Goal: Use online tool/utility: Utilize a website feature to perform a specific function

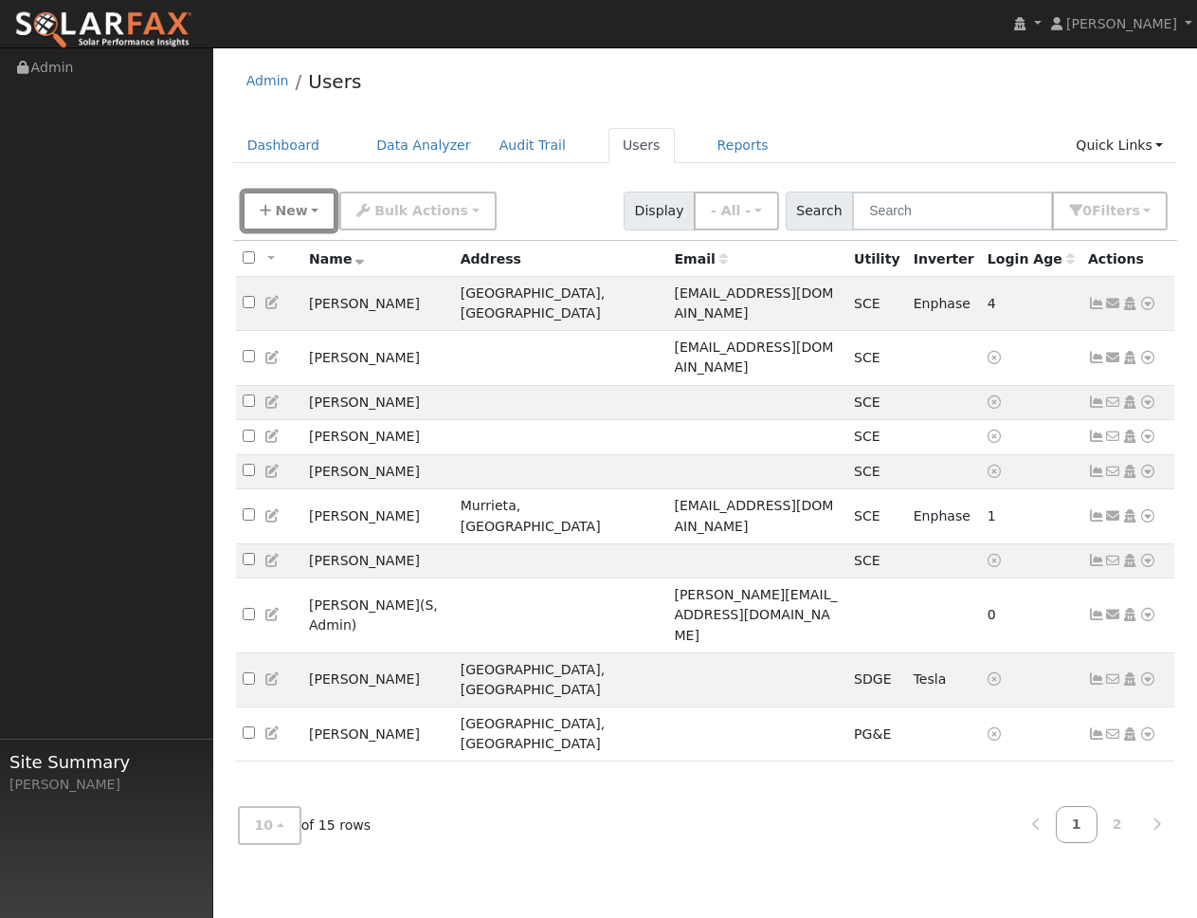
click at [269, 210] on icon "button" at bounding box center [265, 210] width 11 height 13
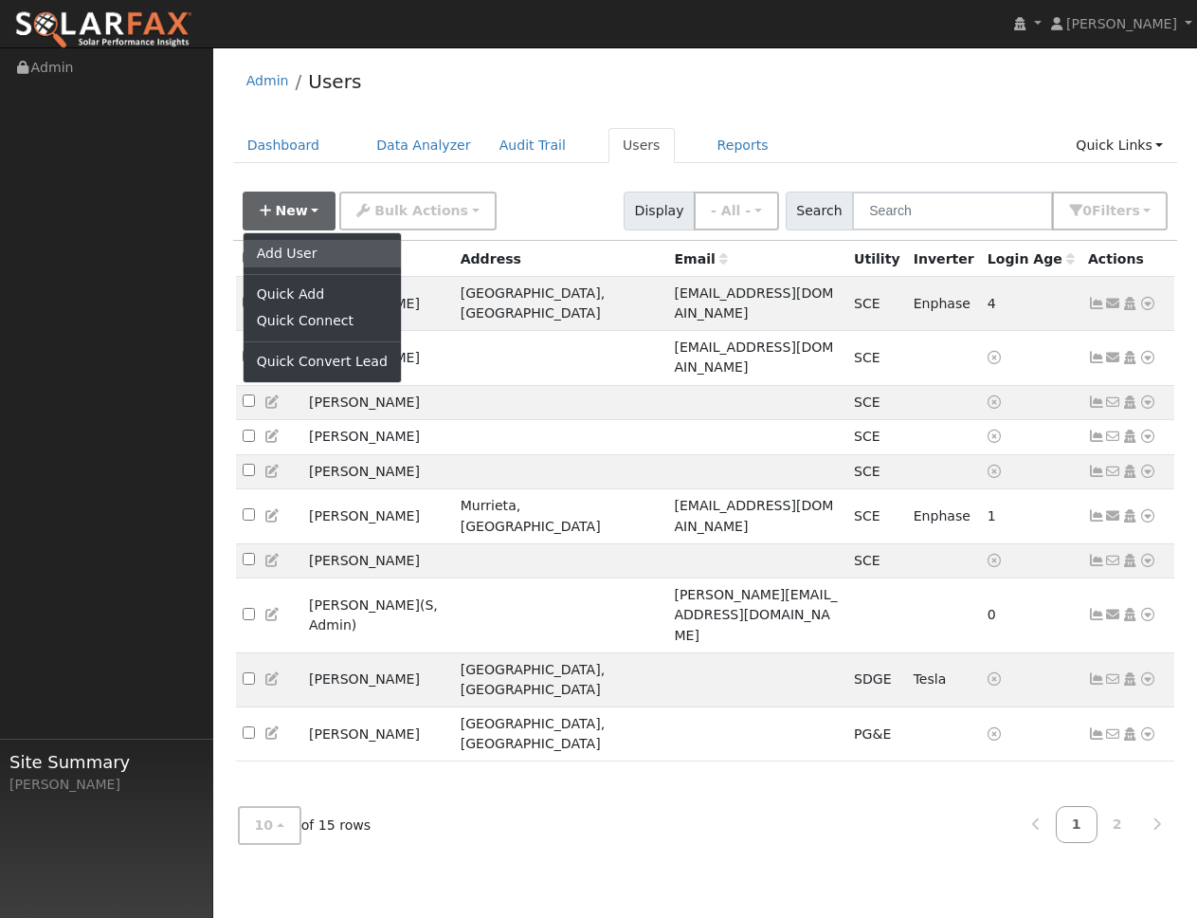
click at [302, 249] on link "Add User" at bounding box center [322, 253] width 157 height 27
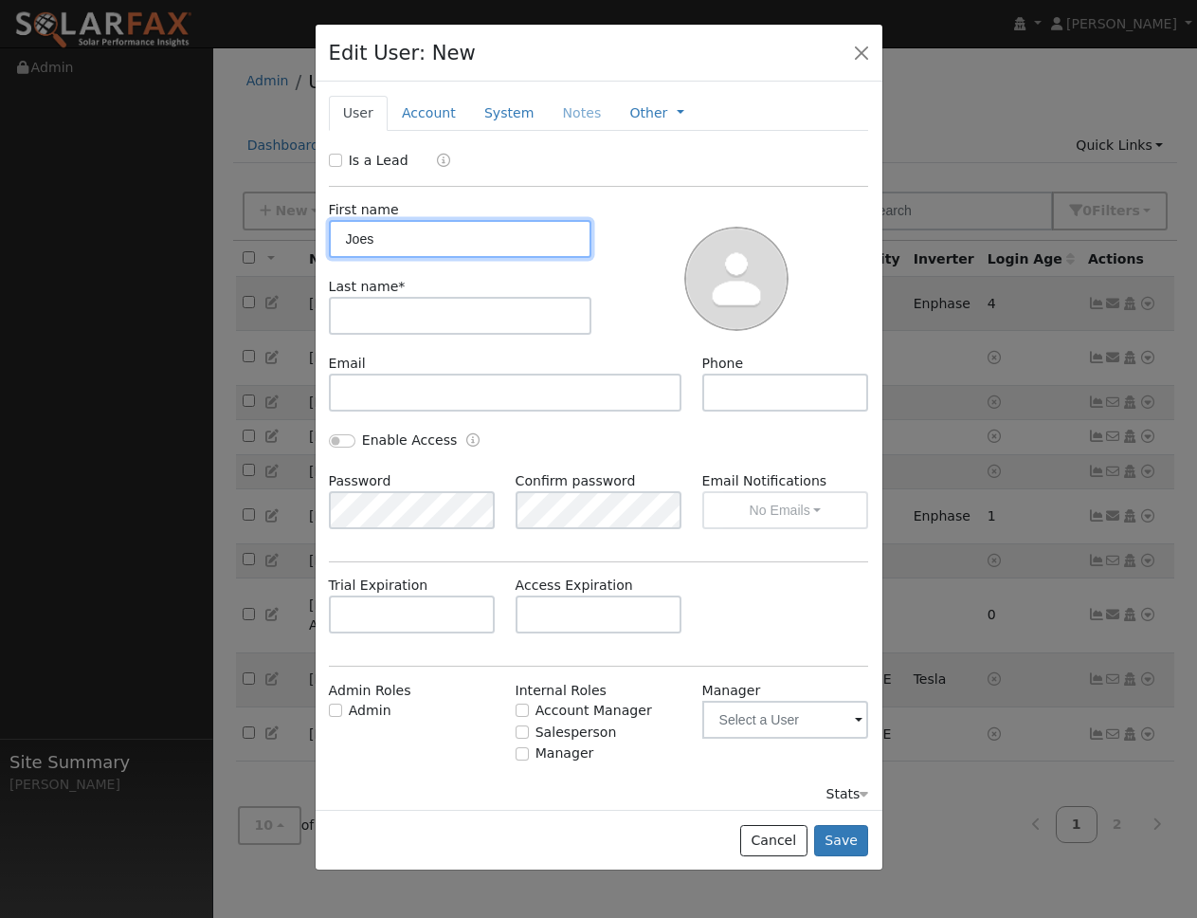
type input "Joes"
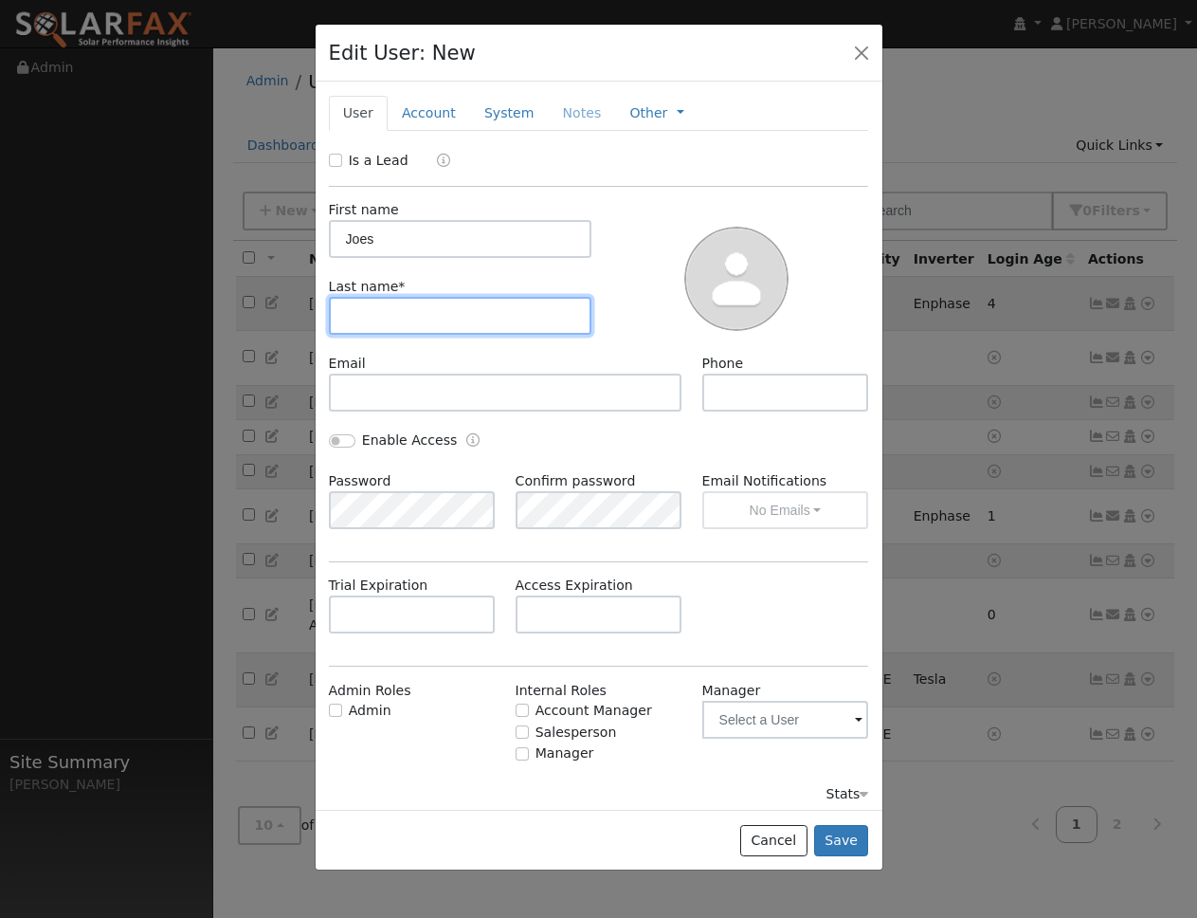
click at [406, 301] on input "text" at bounding box center [461, 316] width 264 height 38
type input "deal homie"
click at [827, 822] on div "Cancel Save" at bounding box center [599, 840] width 567 height 60
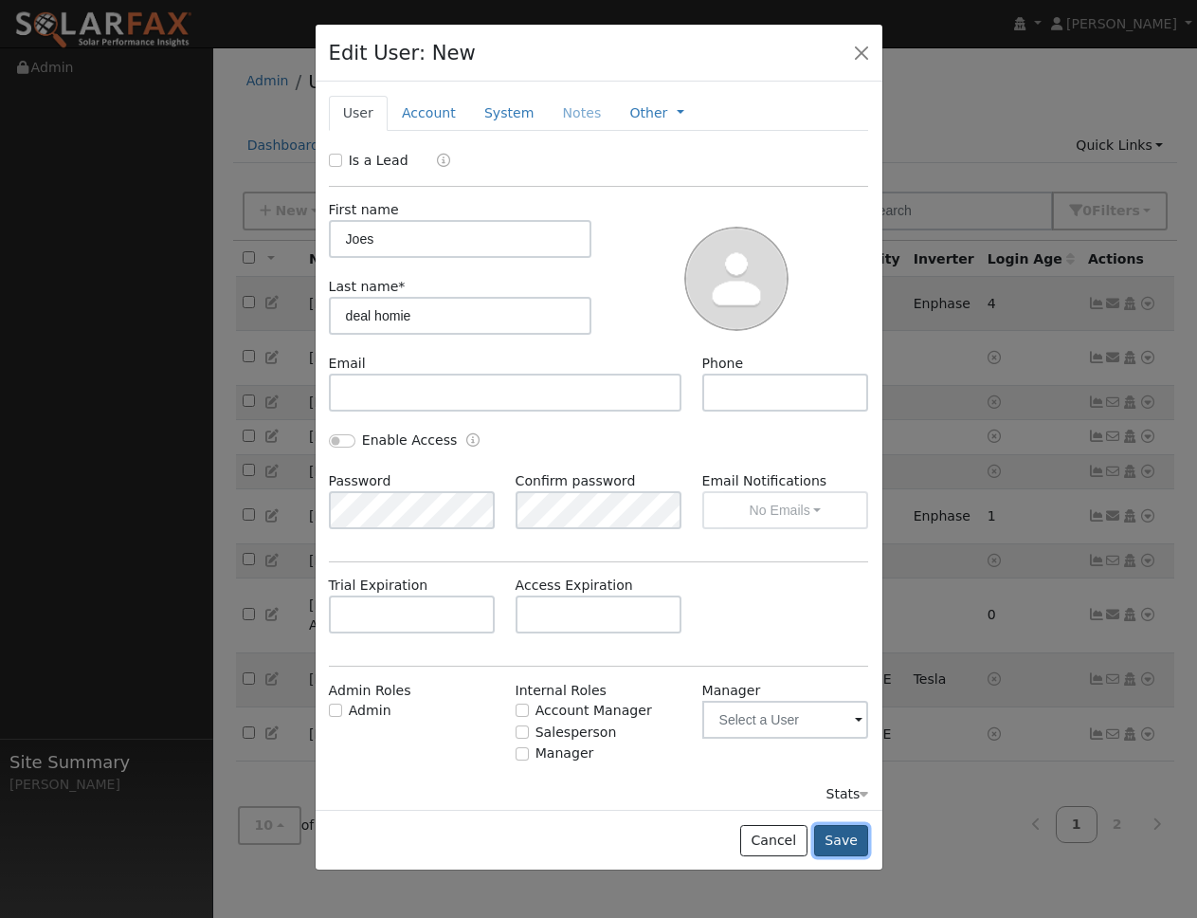
click at [827, 825] on button "Save" at bounding box center [841, 841] width 55 height 32
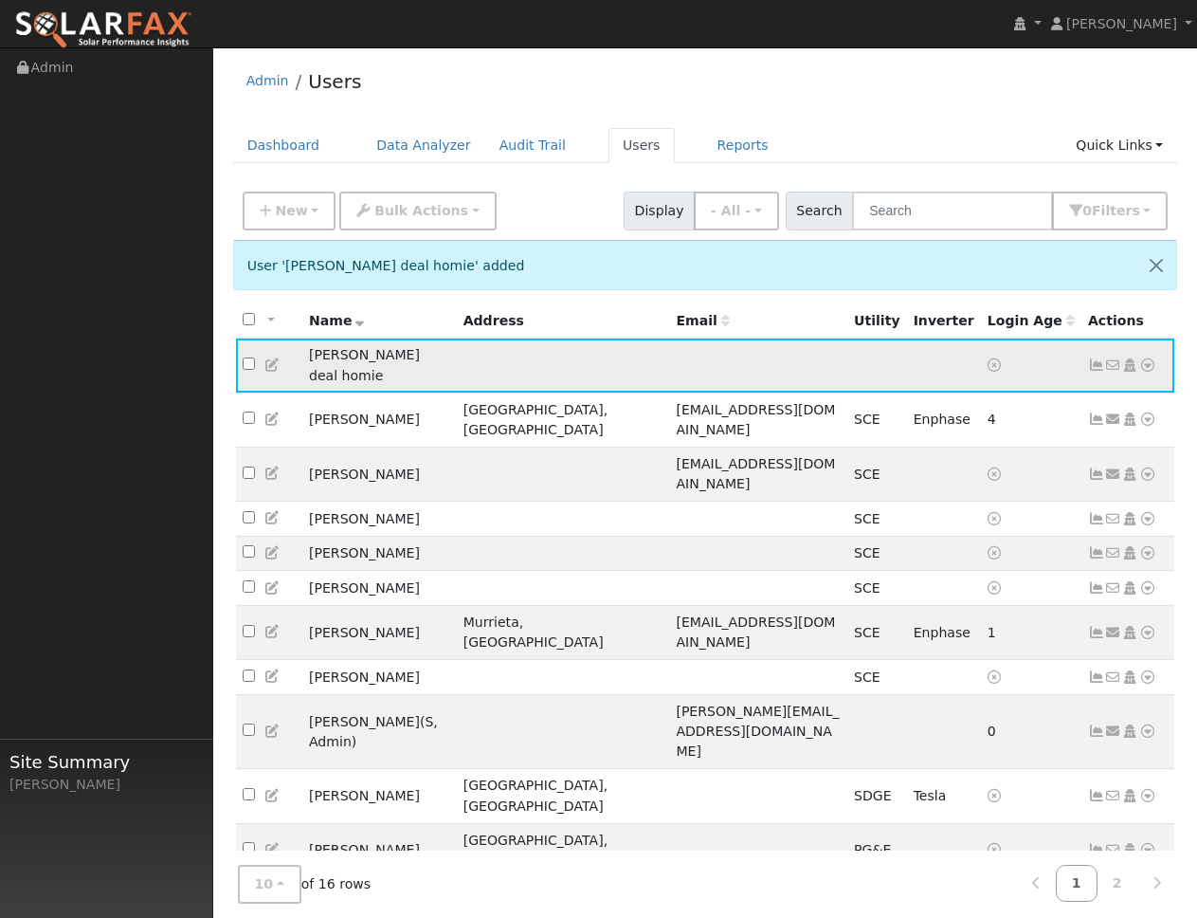
click at [1148, 358] on icon at bounding box center [1148, 364] width 17 height 13
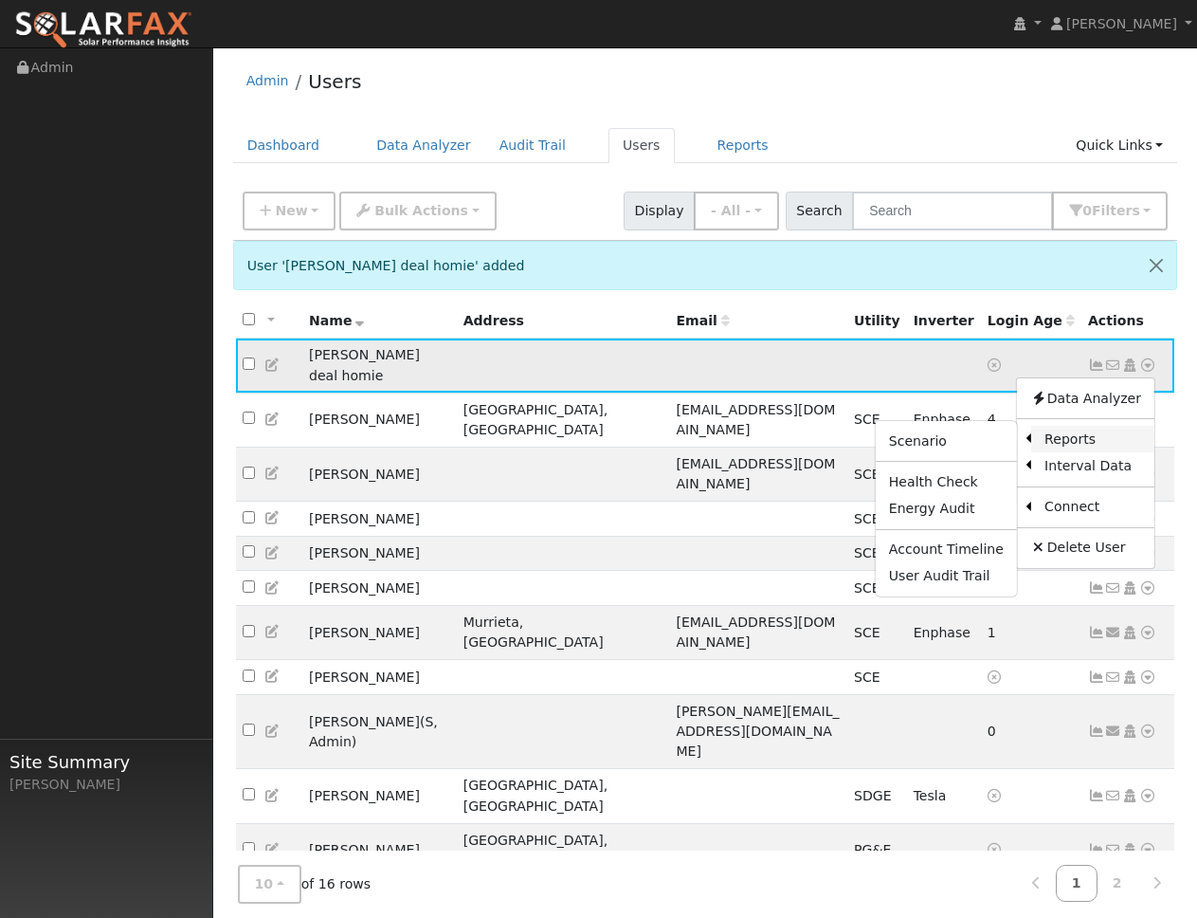
click at [1076, 432] on link "Reports" at bounding box center [1093, 439] width 123 height 27
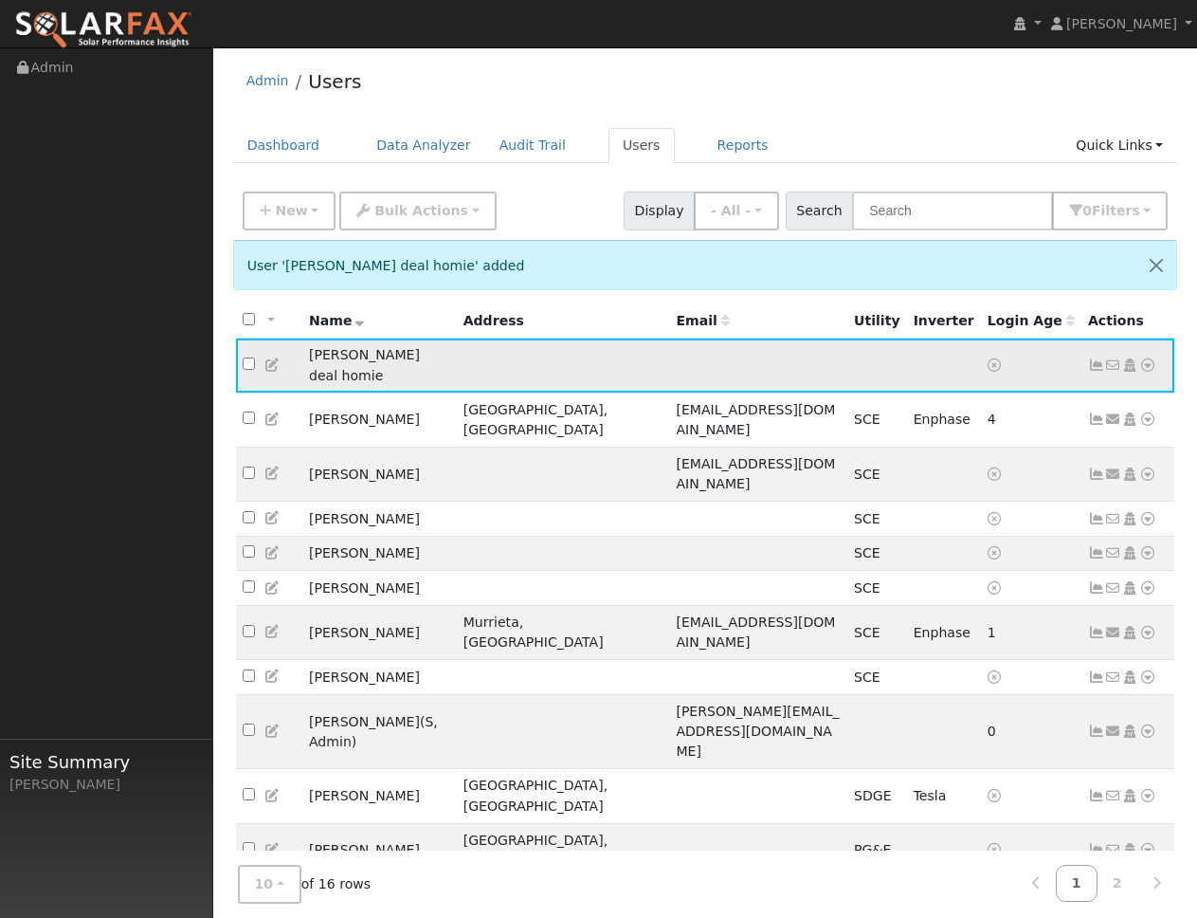
click at [1151, 358] on icon at bounding box center [1148, 364] width 17 height 13
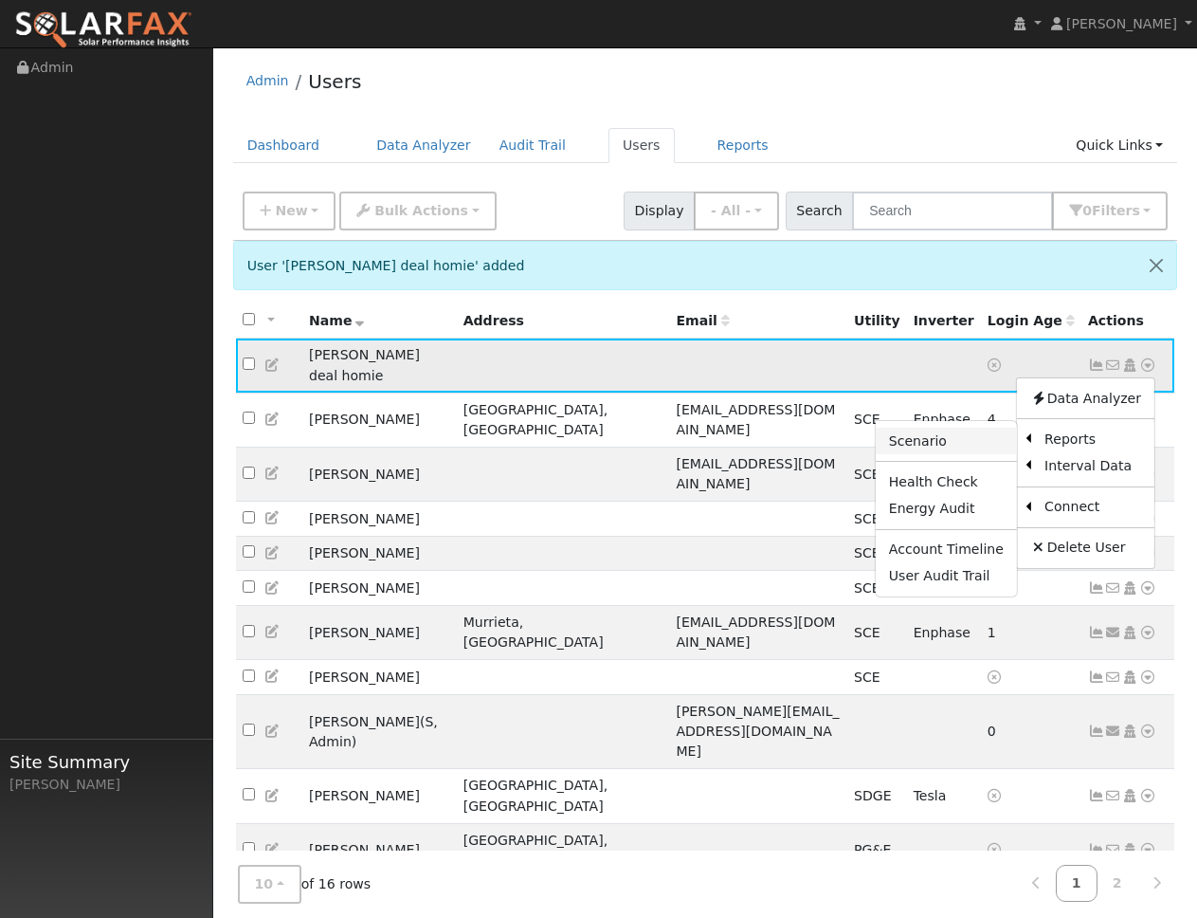
click at [941, 438] on link "Scenario" at bounding box center [946, 441] width 141 height 27
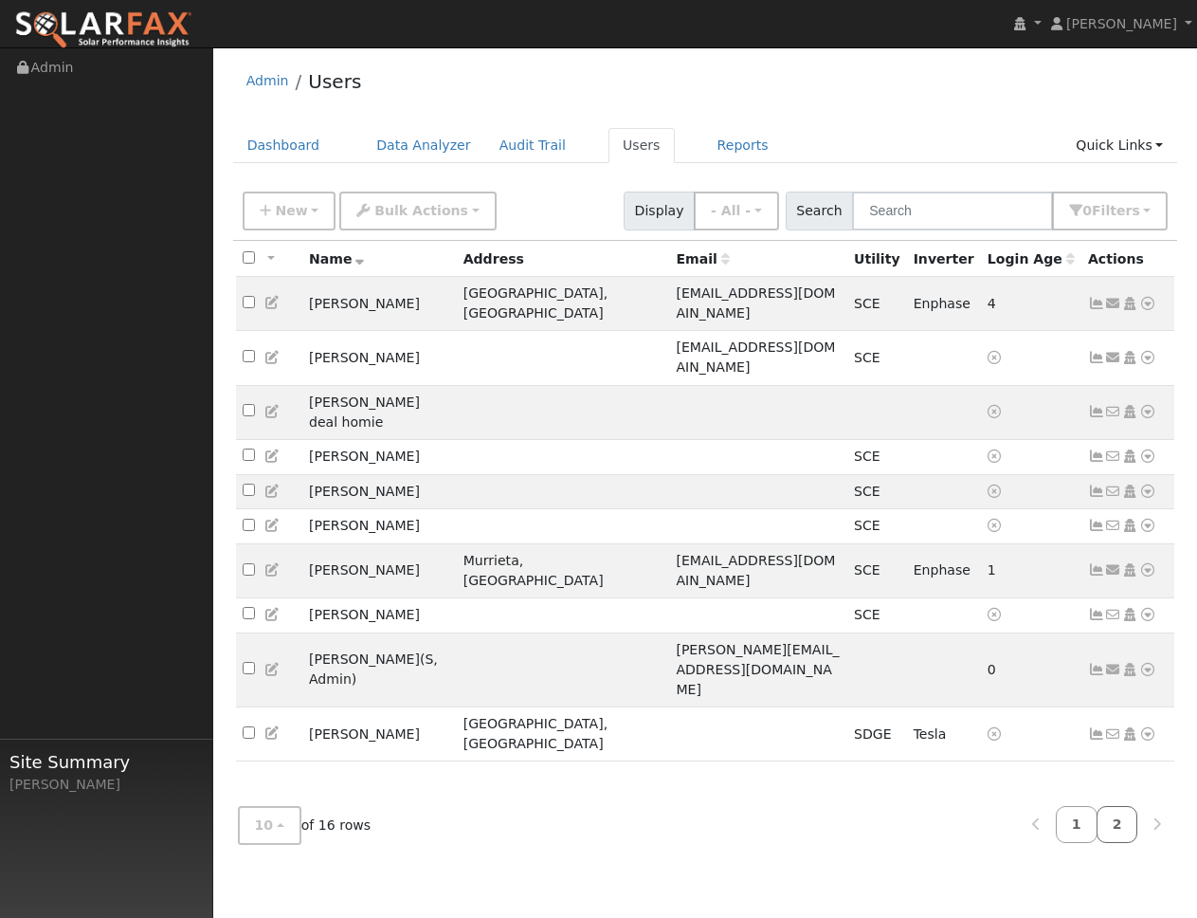
click at [1122, 828] on link "2" at bounding box center [1118, 824] width 42 height 37
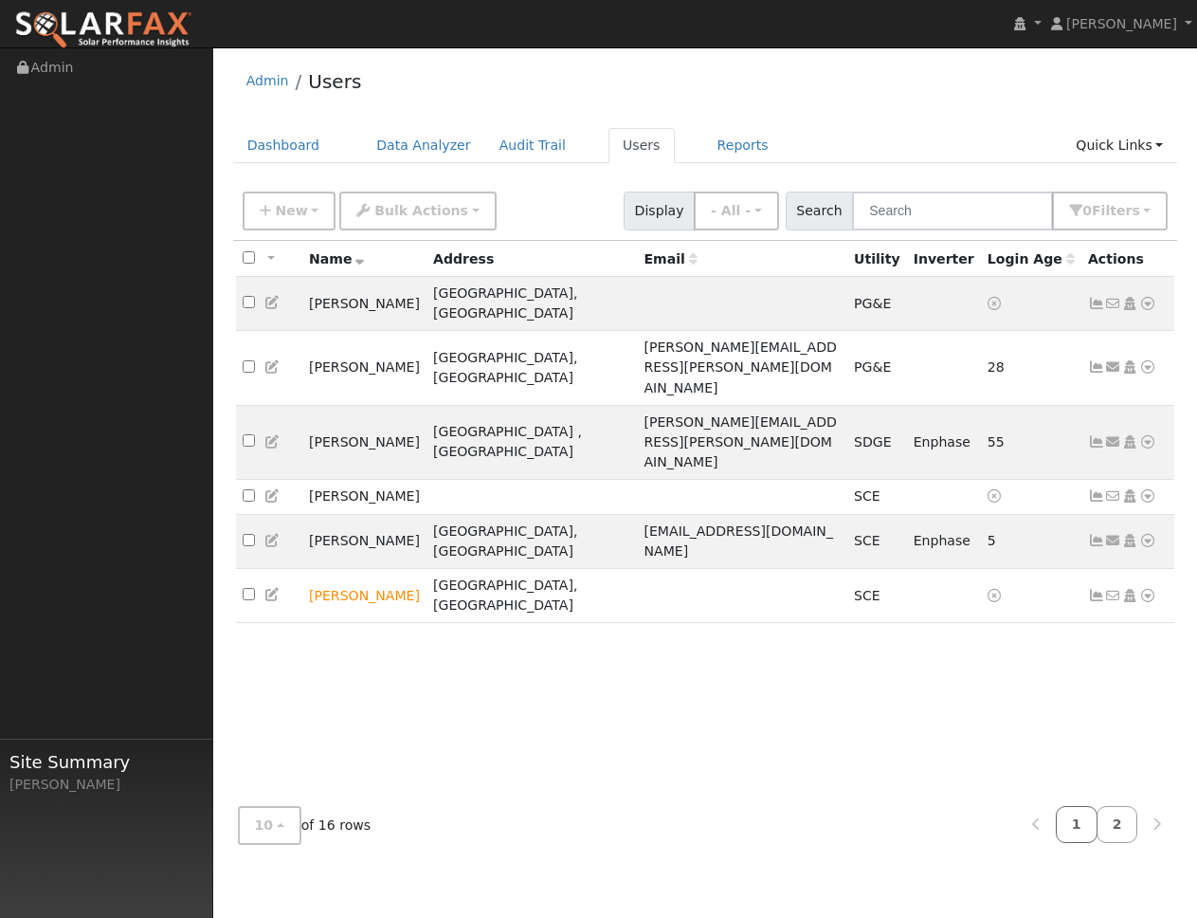
click at [1081, 819] on link "1" at bounding box center [1077, 824] width 42 height 37
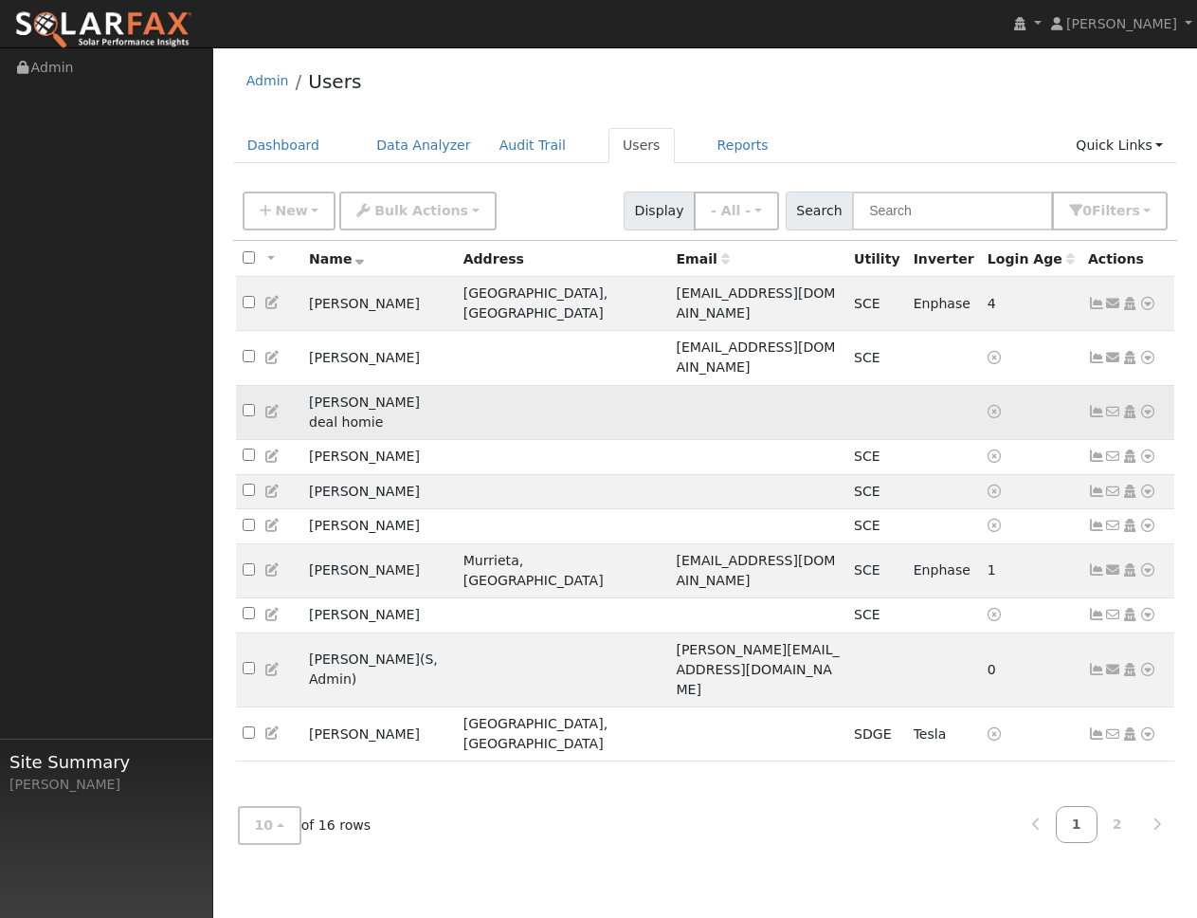
click at [1142, 405] on icon at bounding box center [1148, 411] width 17 height 13
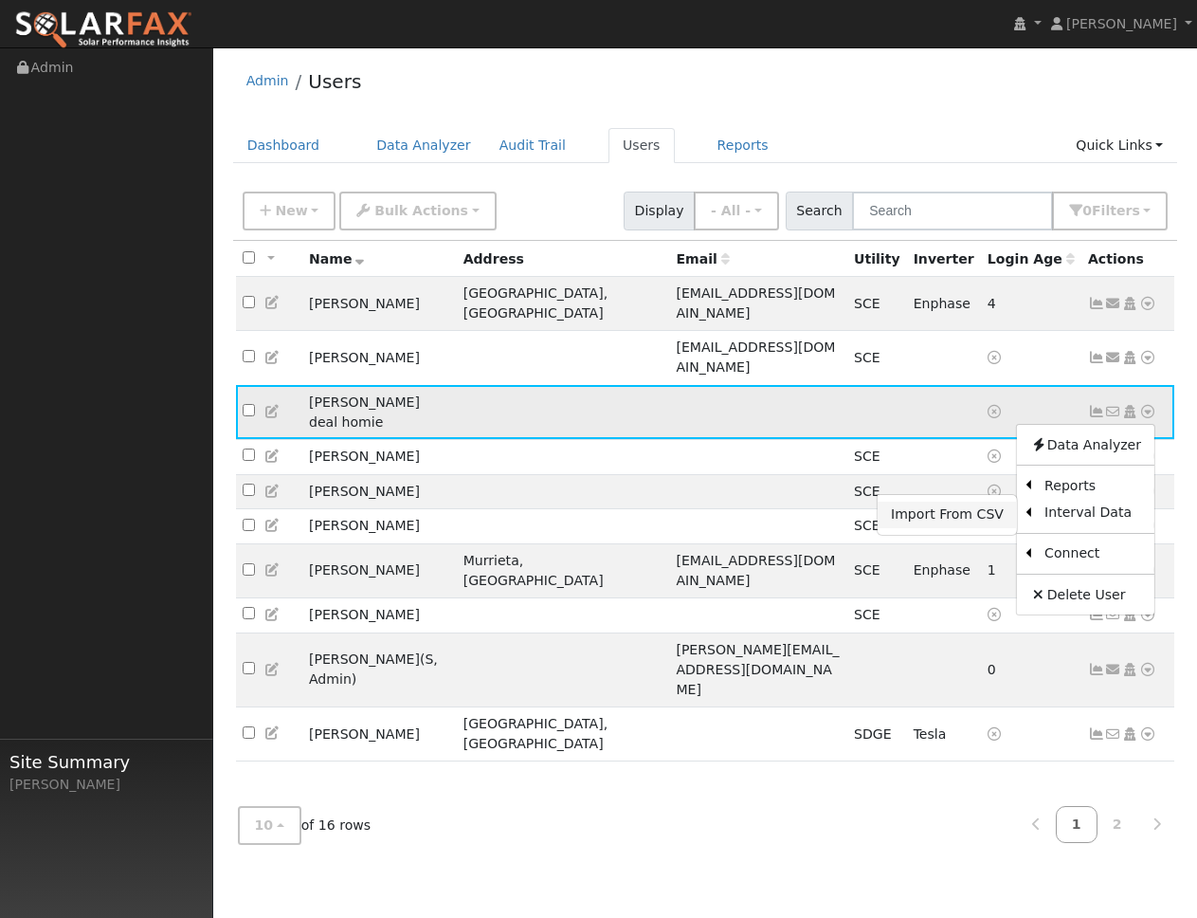
click at [975, 502] on link "Import From CSV" at bounding box center [947, 515] width 139 height 27
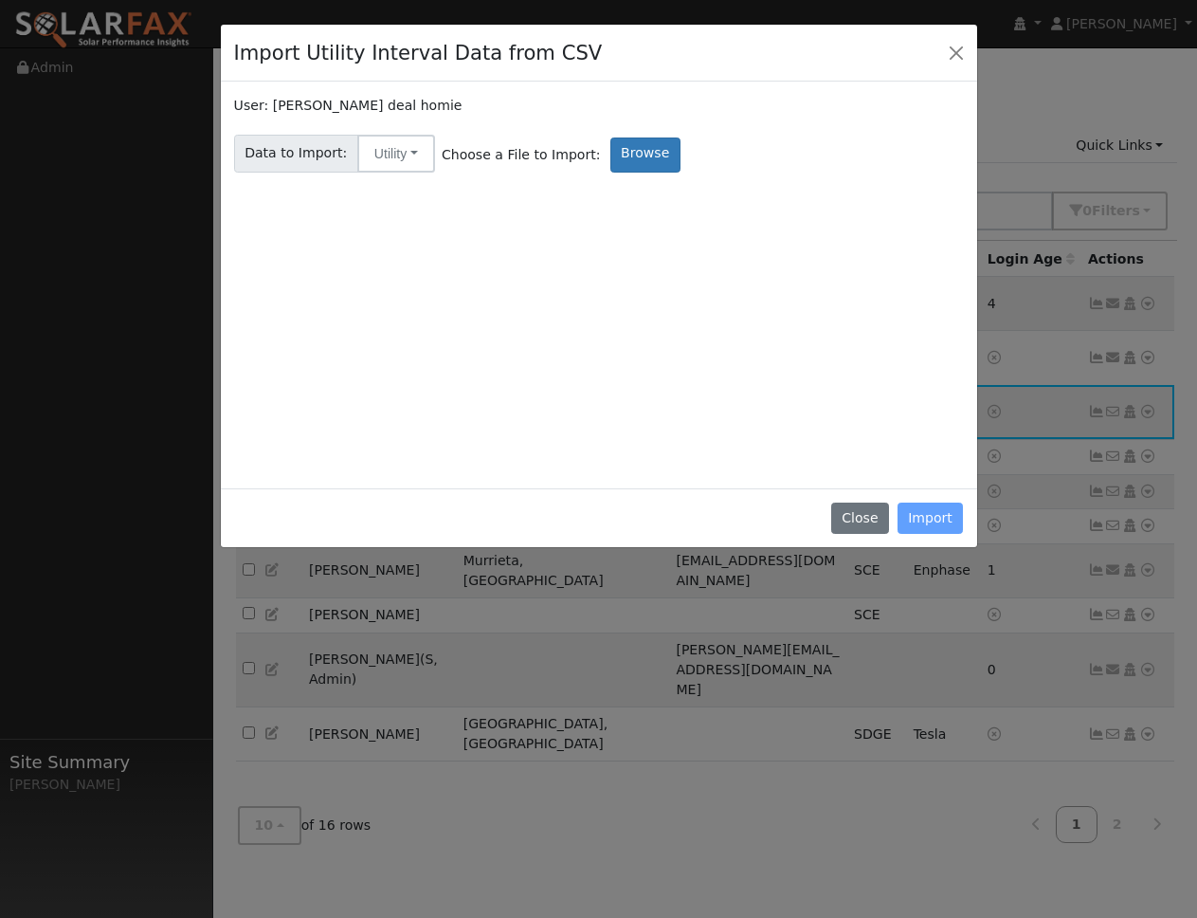
click at [622, 178] on div "User: Joes deal homie Data to Import: Utility Utility Solar Choose a File to Im…" at bounding box center [599, 285] width 730 height 379
click at [618, 164] on label "Browse" at bounding box center [646, 154] width 70 height 35
click at [0, 0] on input "Browse" at bounding box center [0, 0] width 0 height 0
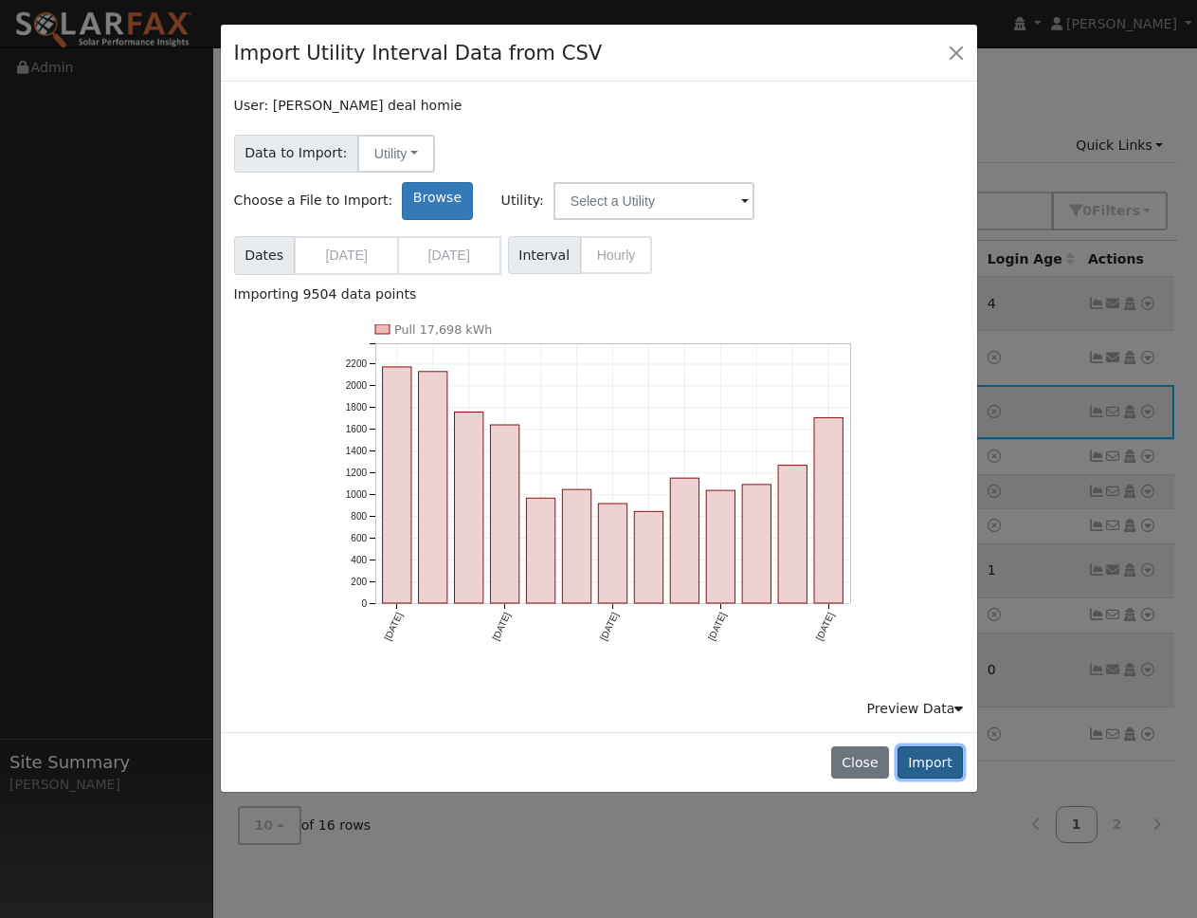
click at [925, 746] on button "Import" at bounding box center [931, 762] width 66 height 32
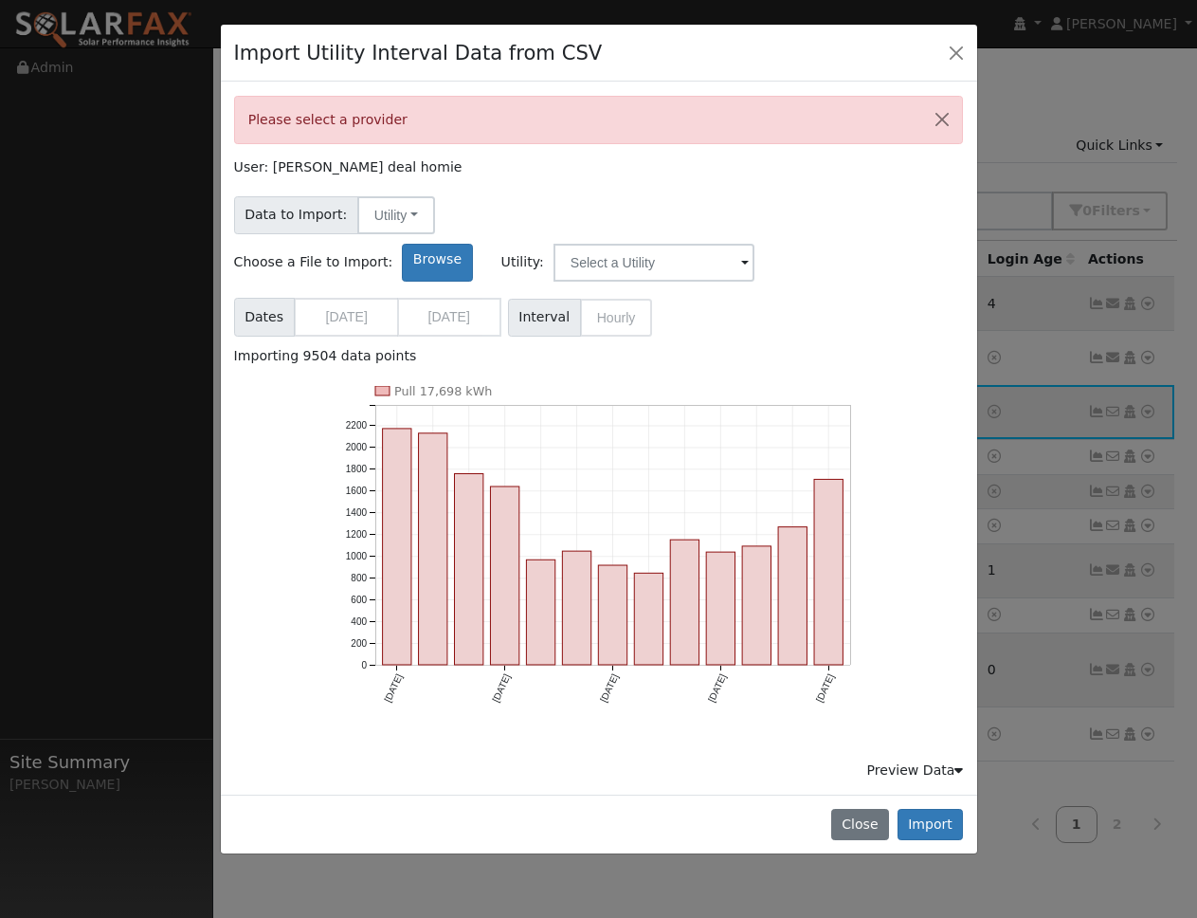
click at [808, 195] on div "Data to Import: Utility Utility Solar Choose a File to Import: Browse Utility:" at bounding box center [598, 236] width 737 height 92
click at [755, 244] on input "text" at bounding box center [654, 263] width 201 height 38
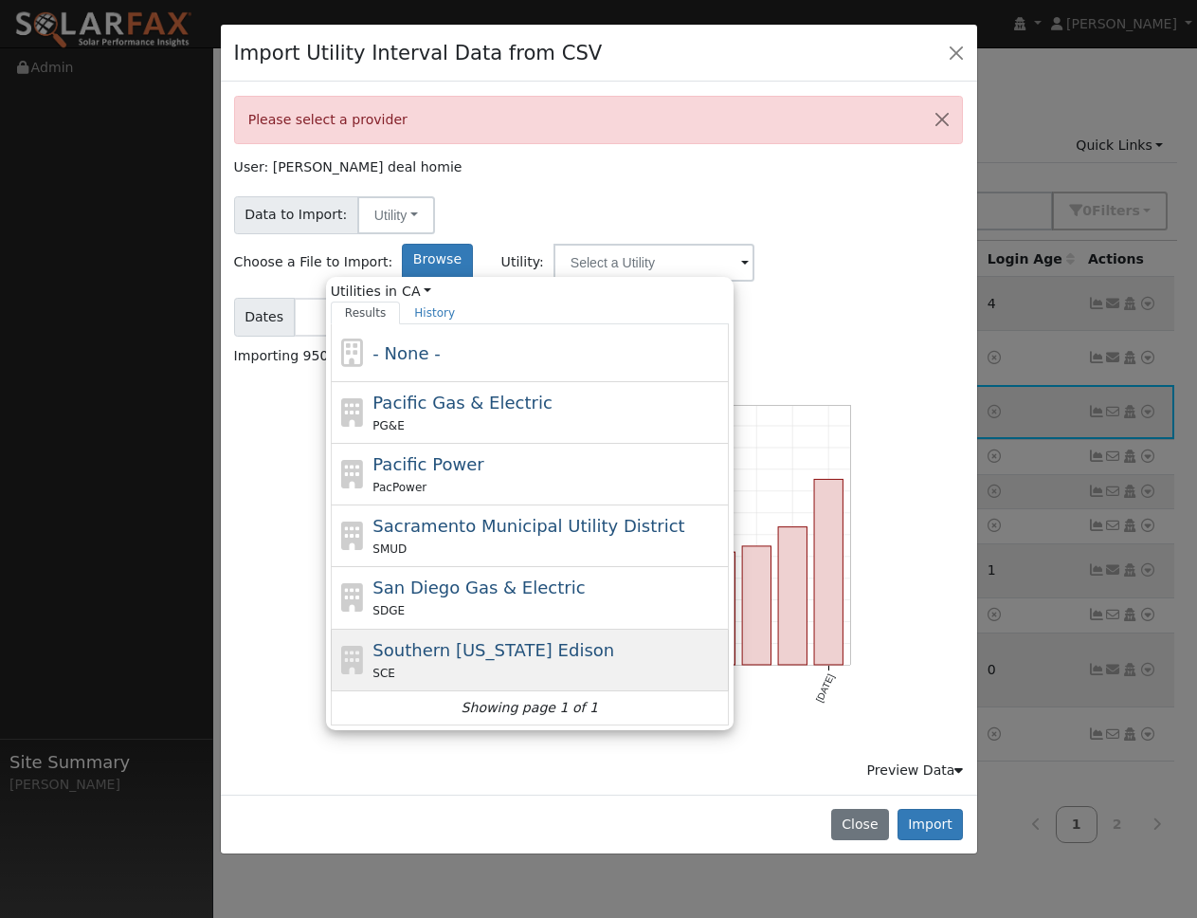
click at [614, 640] on span "Southern [US_STATE] Edison" at bounding box center [494, 650] width 242 height 20
type input "Southern [US_STATE] Edison"
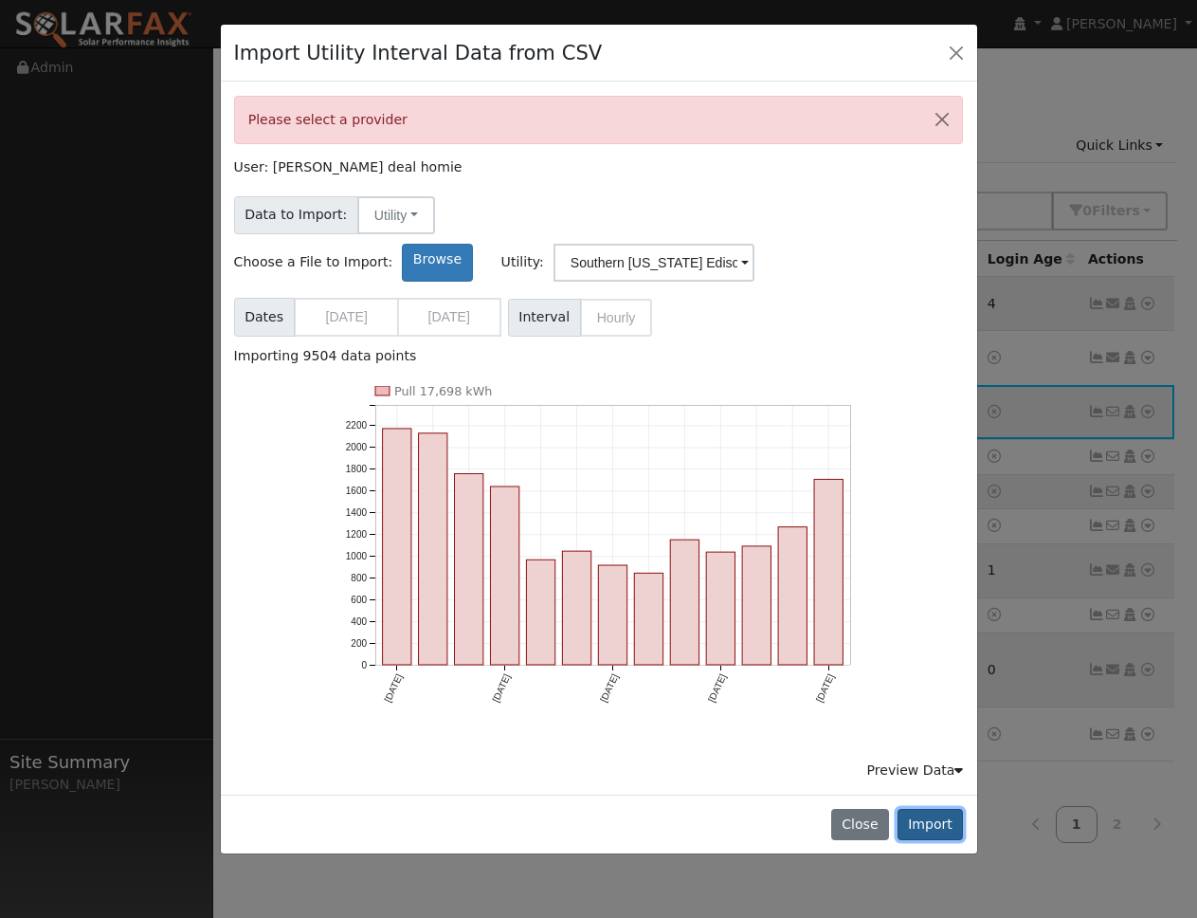
click at [931, 809] on button "Import" at bounding box center [931, 825] width 66 height 32
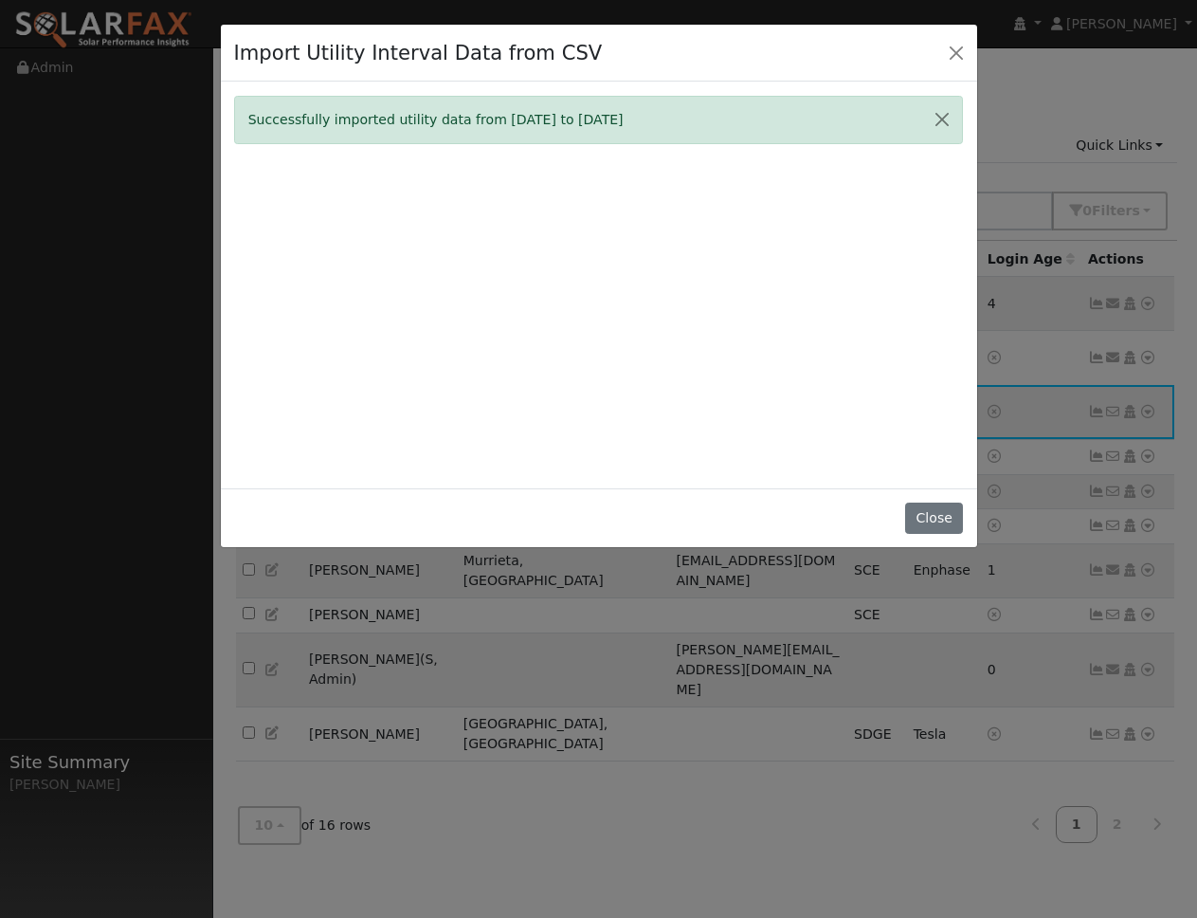
click at [965, 513] on div "Close" at bounding box center [599, 518] width 757 height 60
click at [948, 514] on button "Close" at bounding box center [934, 518] width 58 height 32
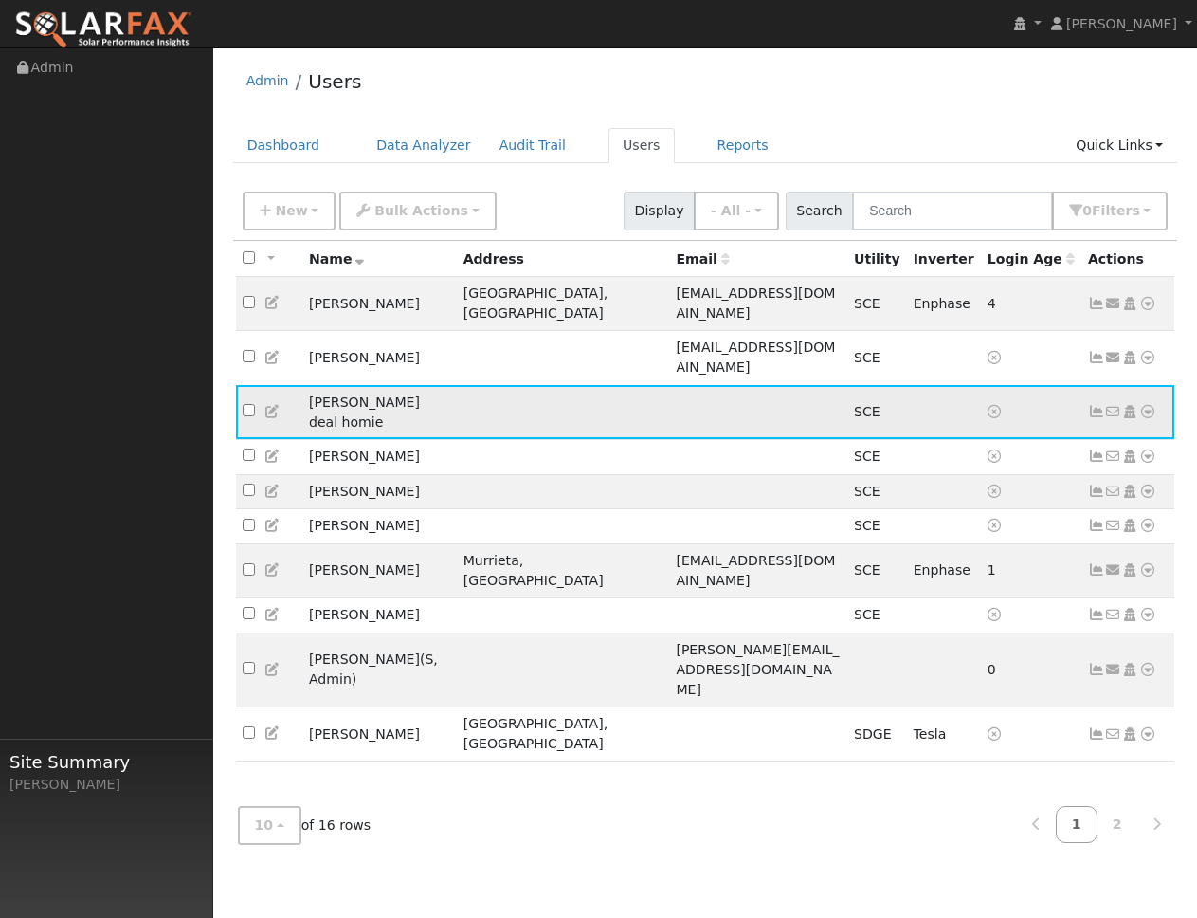
click at [1099, 405] on icon at bounding box center [1096, 411] width 17 height 13
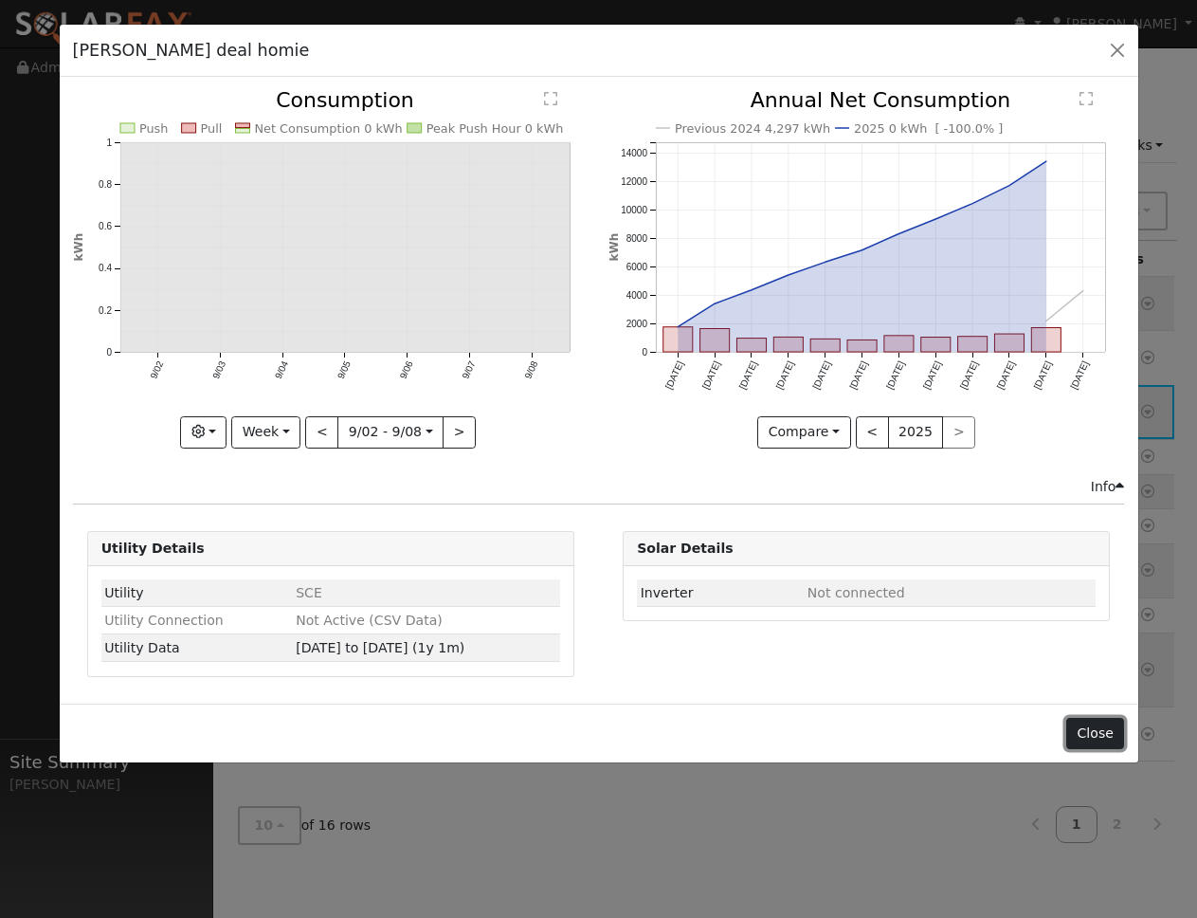
click at [1095, 732] on button "Close" at bounding box center [1096, 734] width 58 height 32
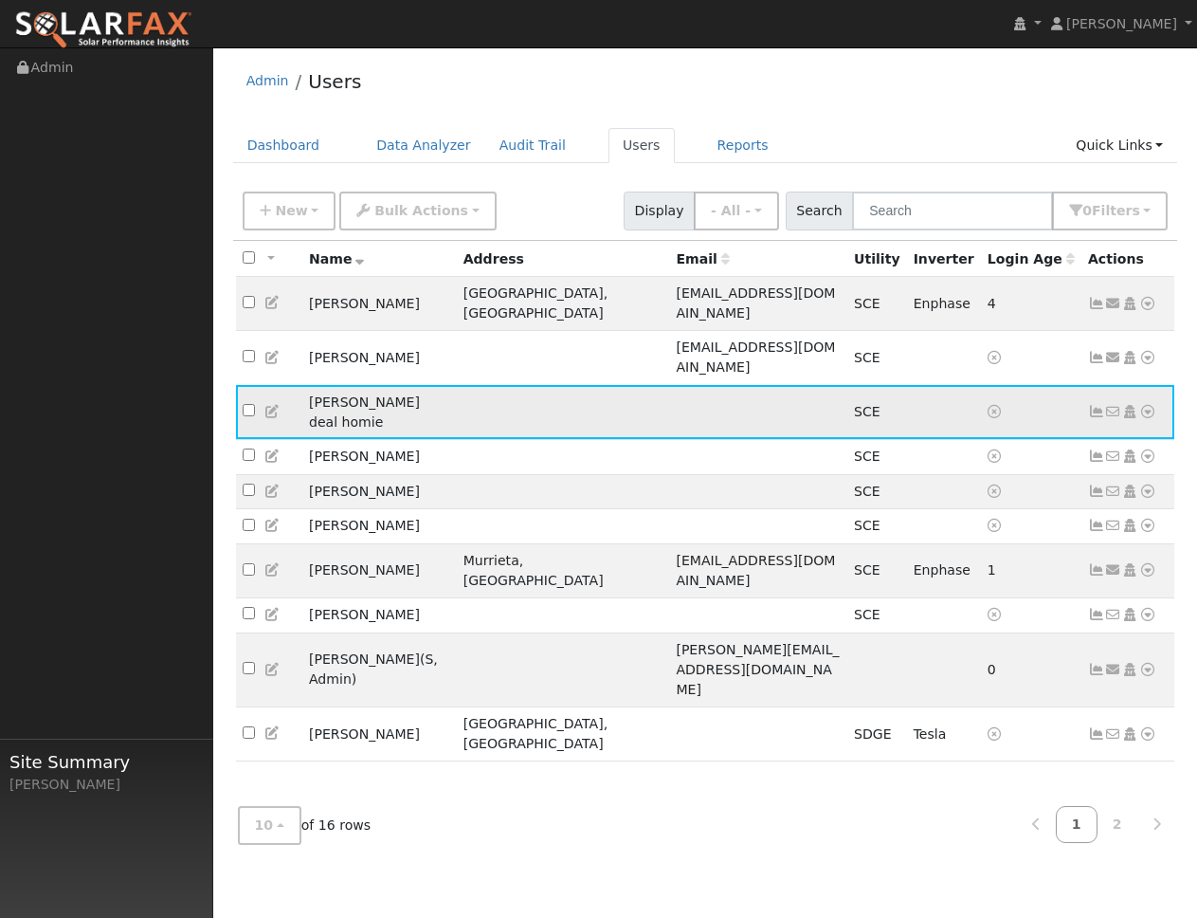
click at [1148, 405] on icon at bounding box center [1148, 411] width 17 height 13
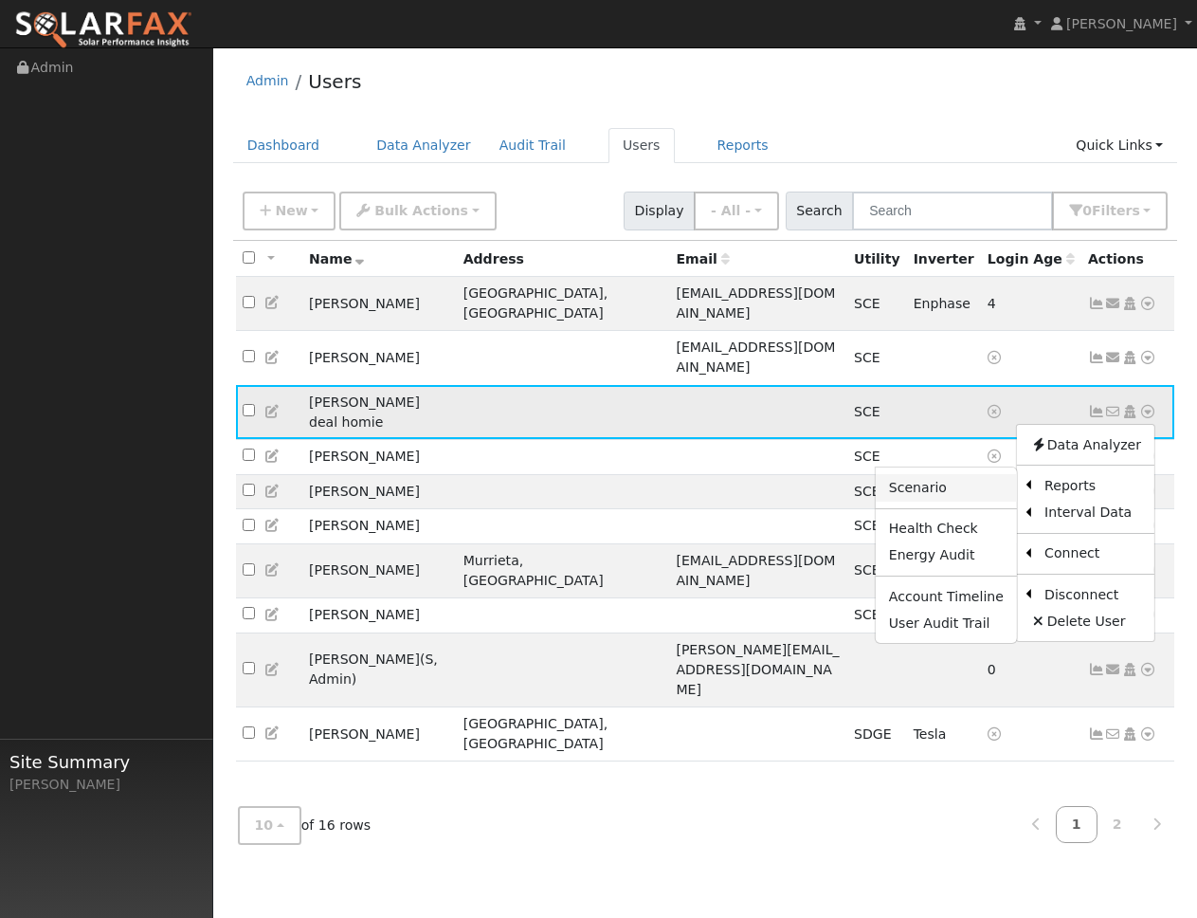
click at [959, 474] on link "Scenario" at bounding box center [946, 487] width 141 height 27
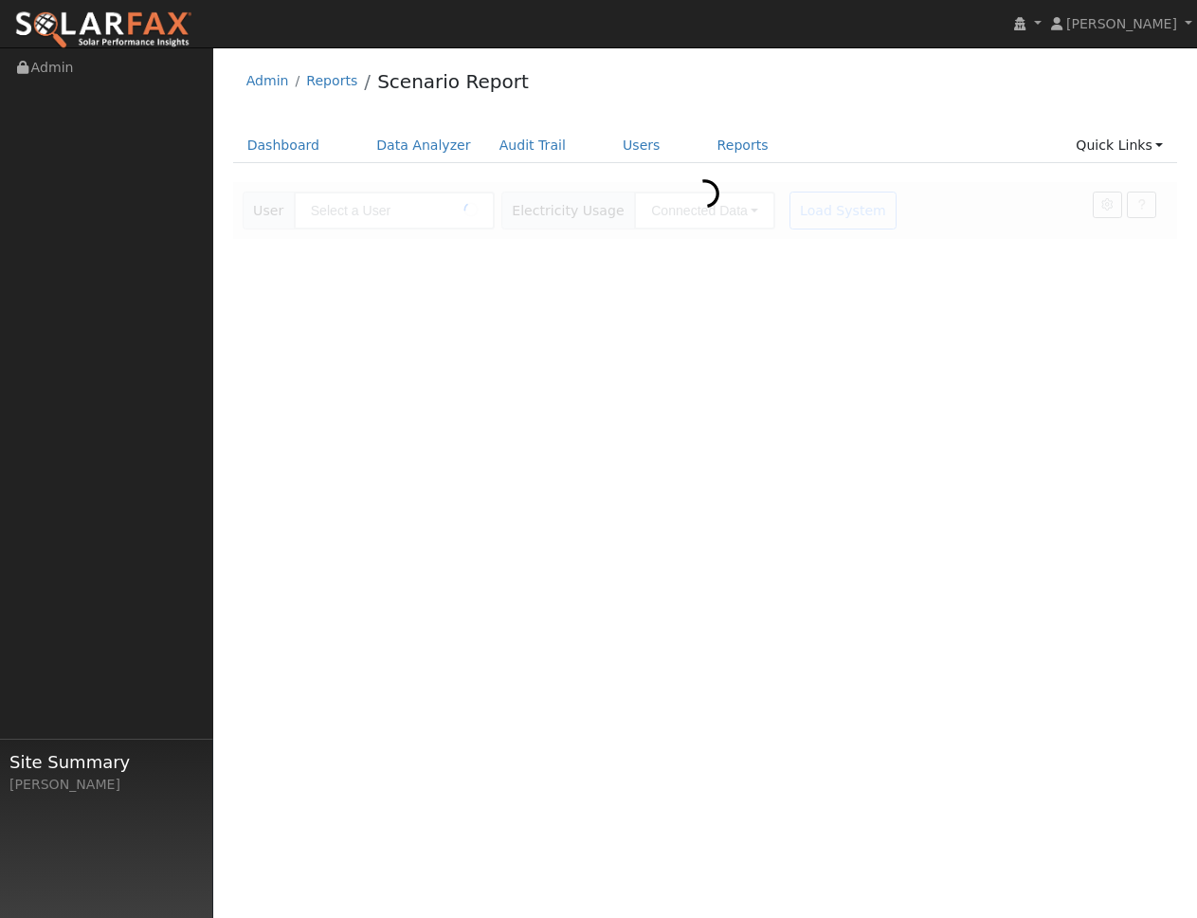
type input "[PERSON_NAME] deal homie"
type input "Southern [US_STATE] Edison"
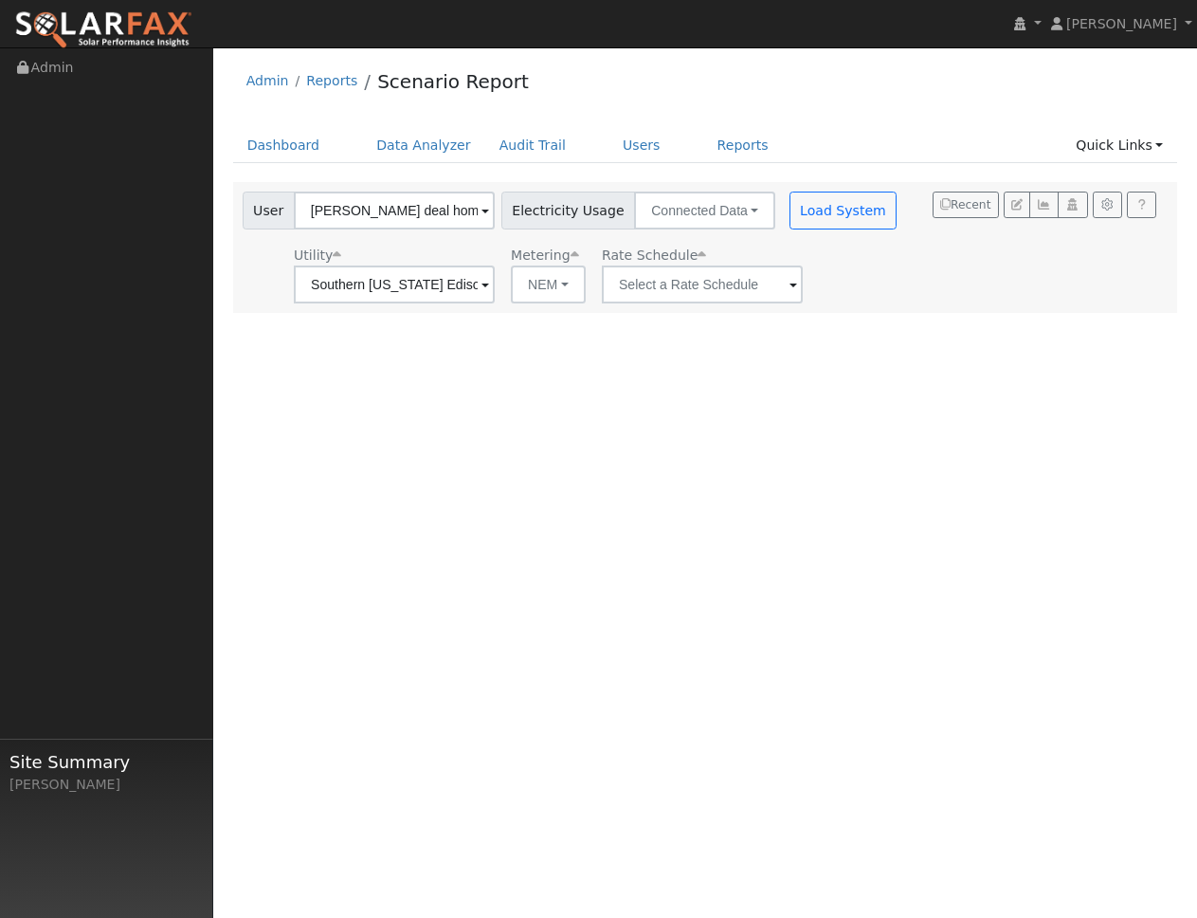
click at [779, 236] on div "User [PERSON_NAME] deal homie Account Default Account Default Account Primary A…" at bounding box center [572, 248] width 667 height 112
click at [736, 277] on input "text" at bounding box center [702, 284] width 201 height 38
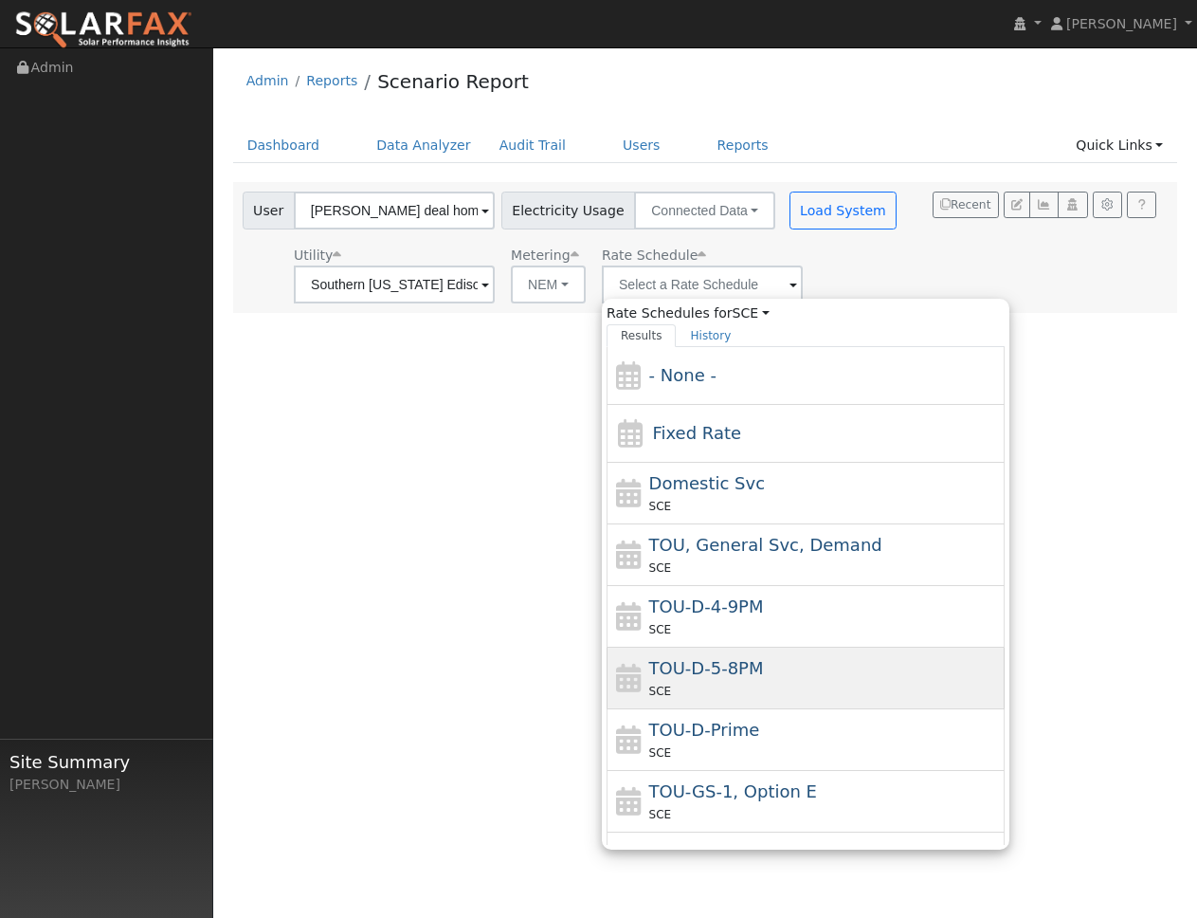
click at [721, 653] on div "TOU-D-5-8PM SCE" at bounding box center [806, 679] width 398 height 62
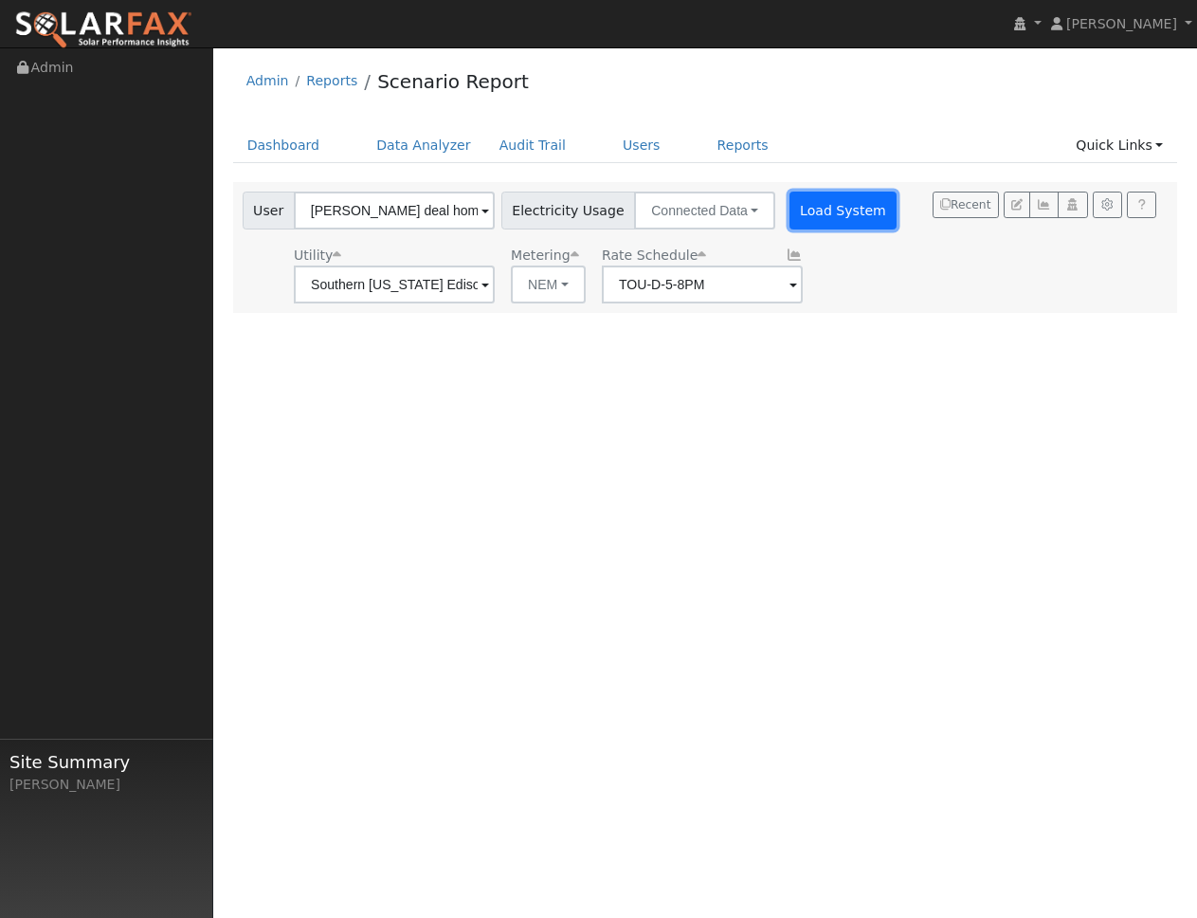
click at [790, 220] on button "Load System" at bounding box center [844, 211] width 108 height 38
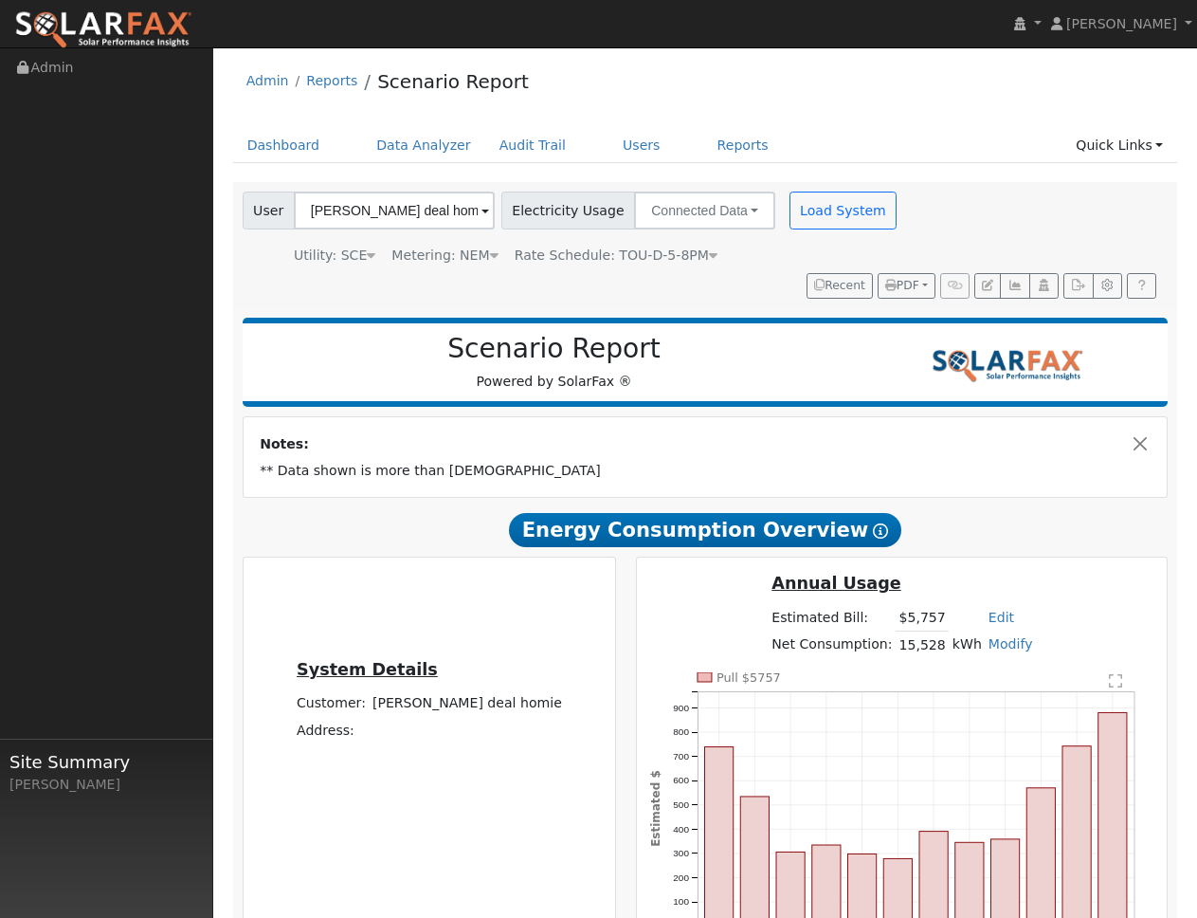
click at [709, 258] on icon at bounding box center [713, 254] width 9 height 13
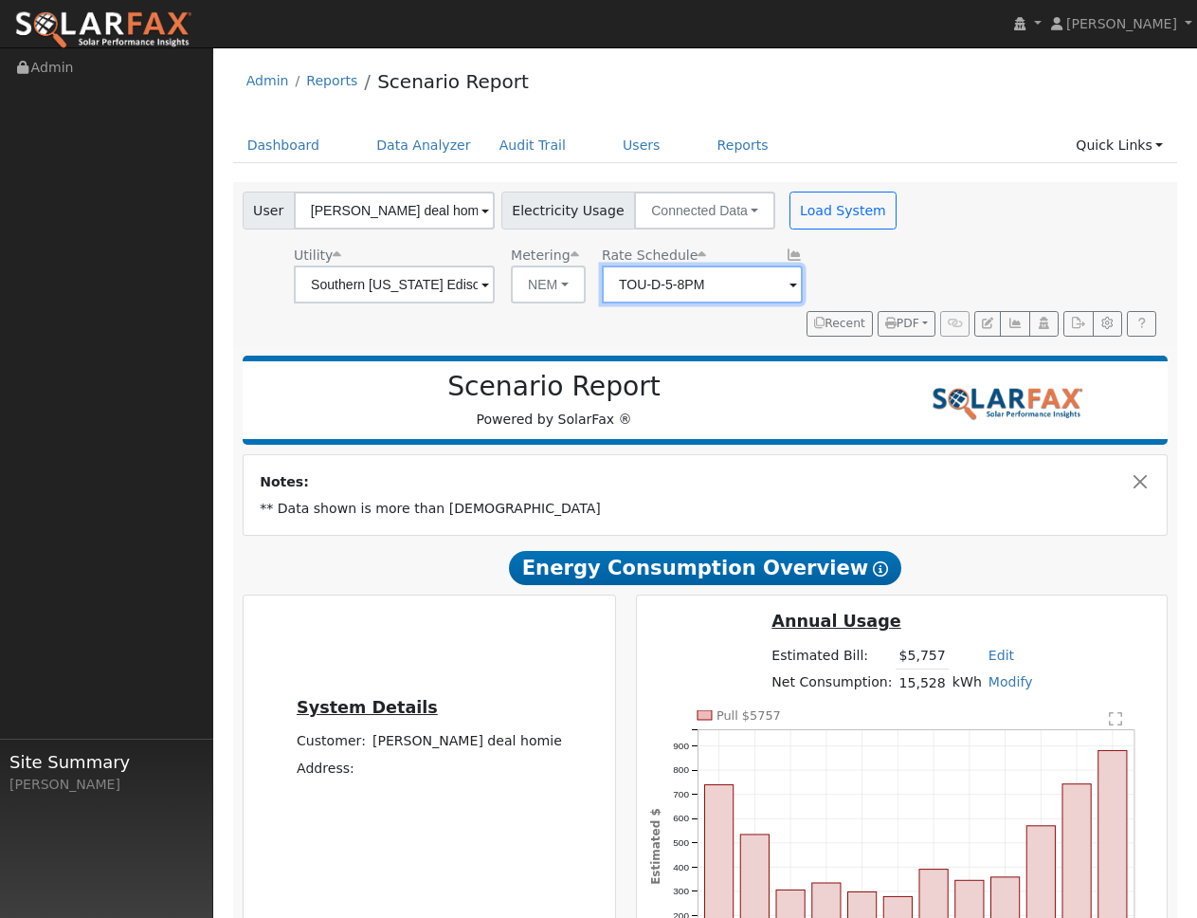
click at [703, 283] on input "TOU-D-5-8PM" at bounding box center [702, 284] width 201 height 38
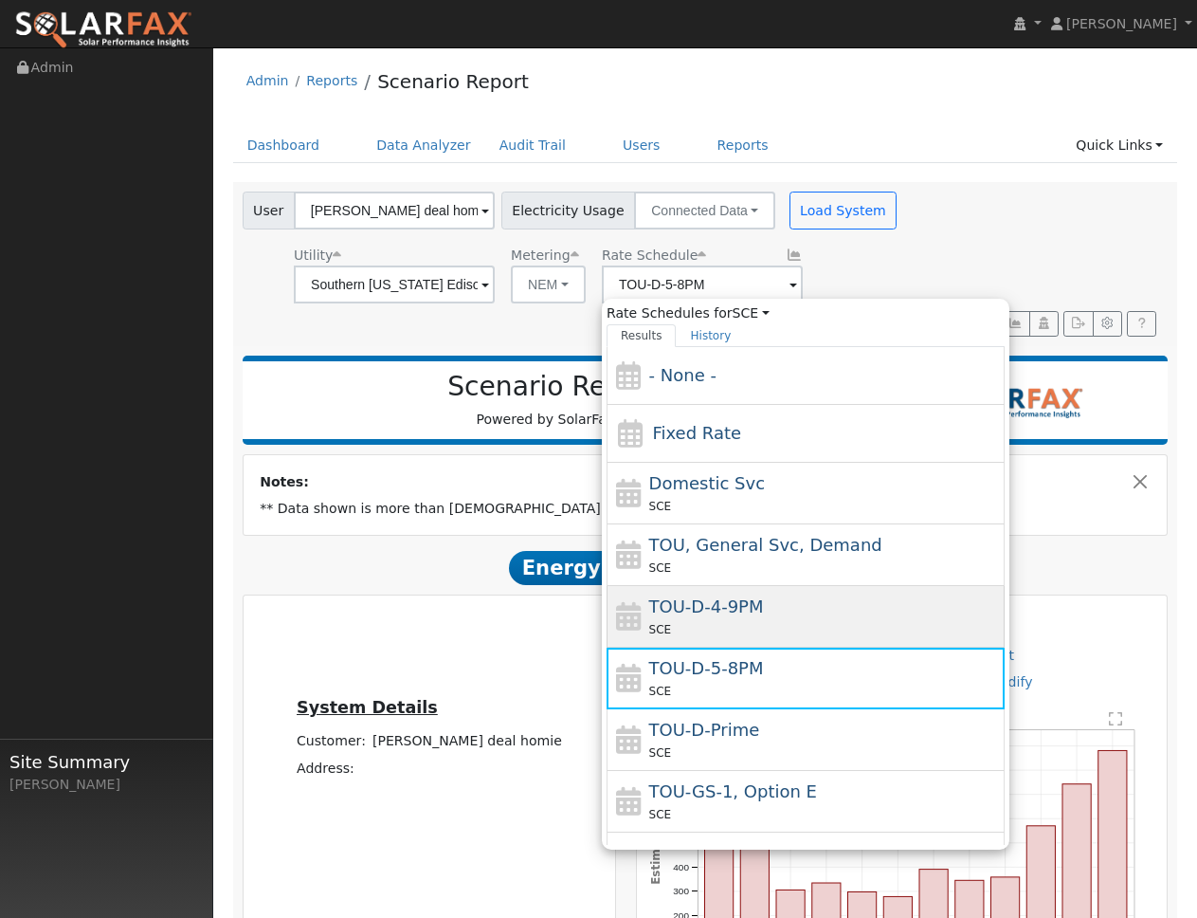
click at [723, 601] on span "TOU-D-4-9PM" at bounding box center [706, 606] width 115 height 20
type input "TOU-D-4-9PM"
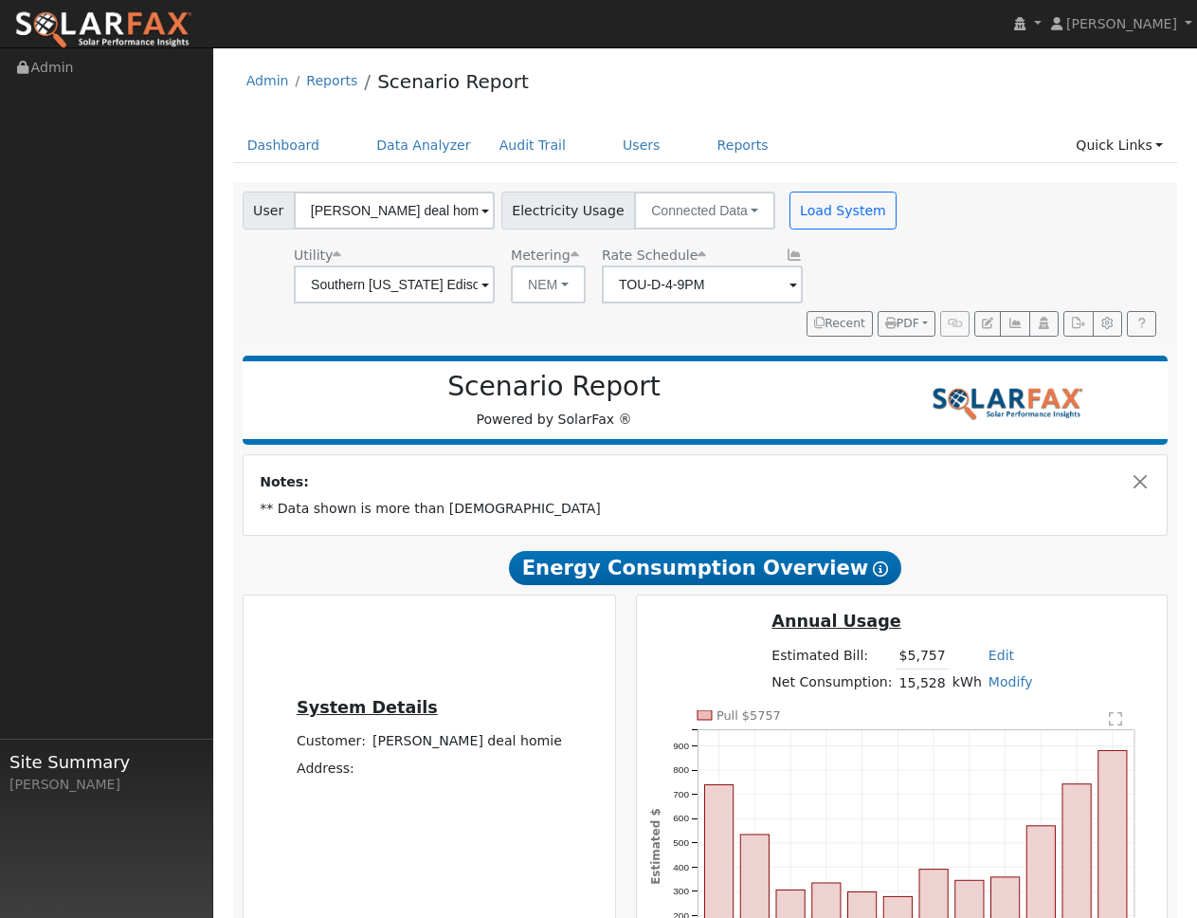
click at [830, 185] on div "User [PERSON_NAME] deal homie Account Default Account Default Account Primary A…" at bounding box center [572, 207] width 667 height 45
click at [825, 196] on button "Load System" at bounding box center [844, 211] width 108 height 38
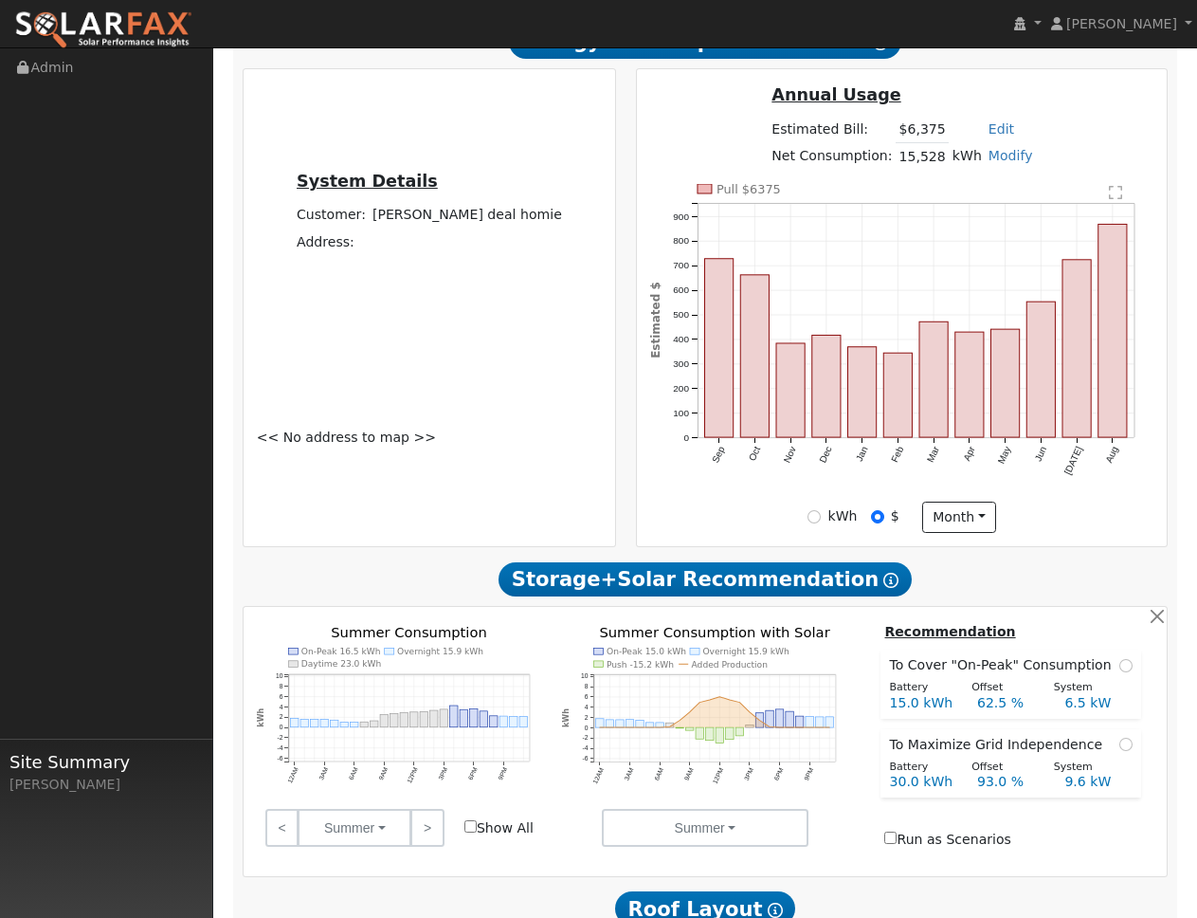
scroll to position [478, 0]
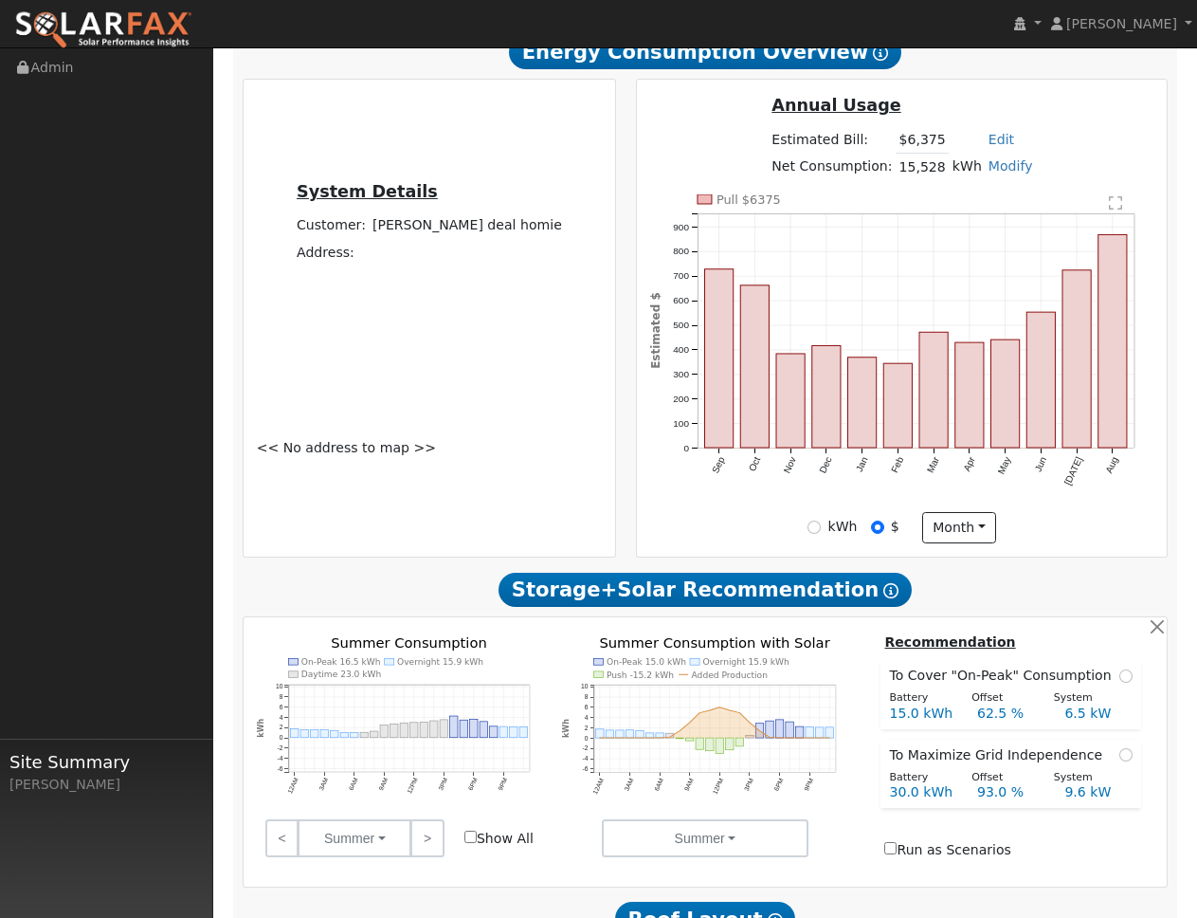
click at [399, 352] on div "<< No address to map >>" at bounding box center [323, 448] width 153 height 192
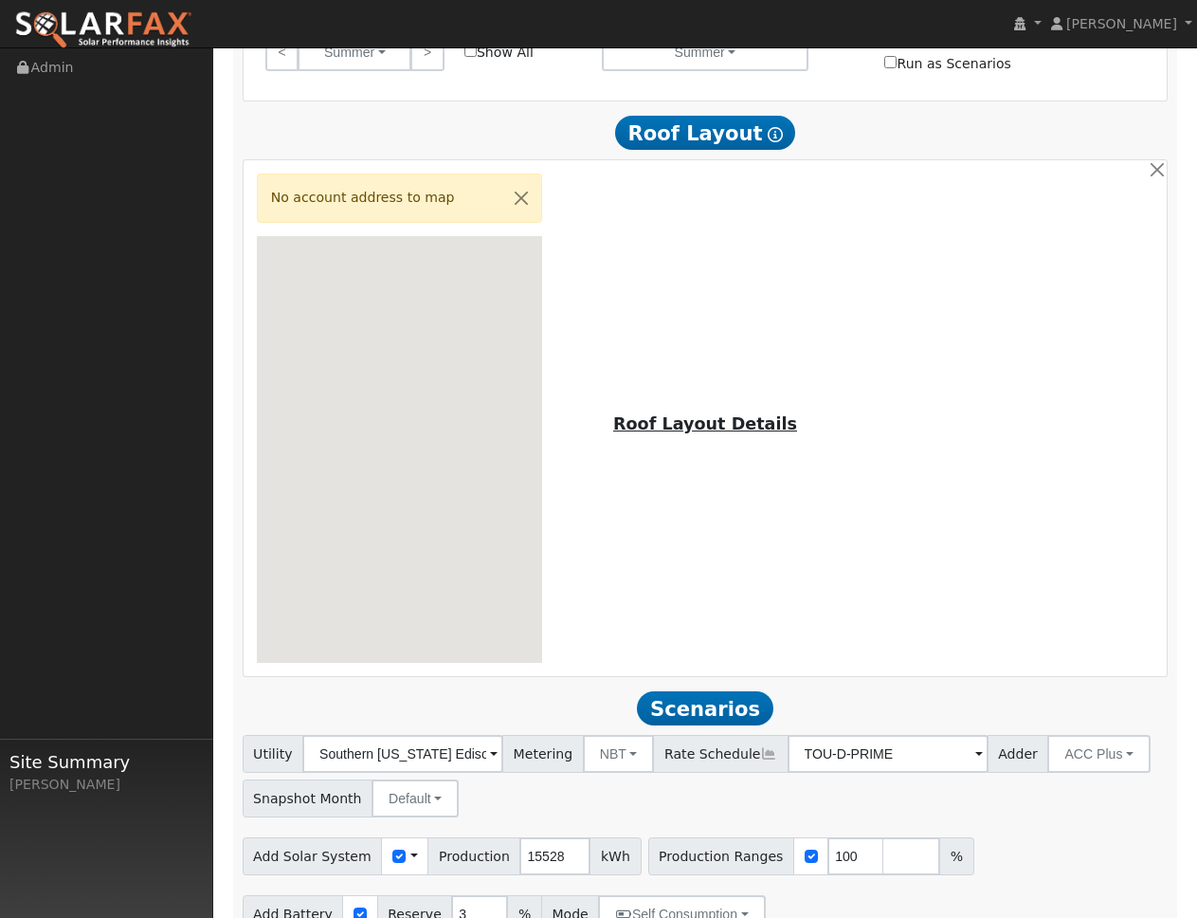
scroll to position [1346, 0]
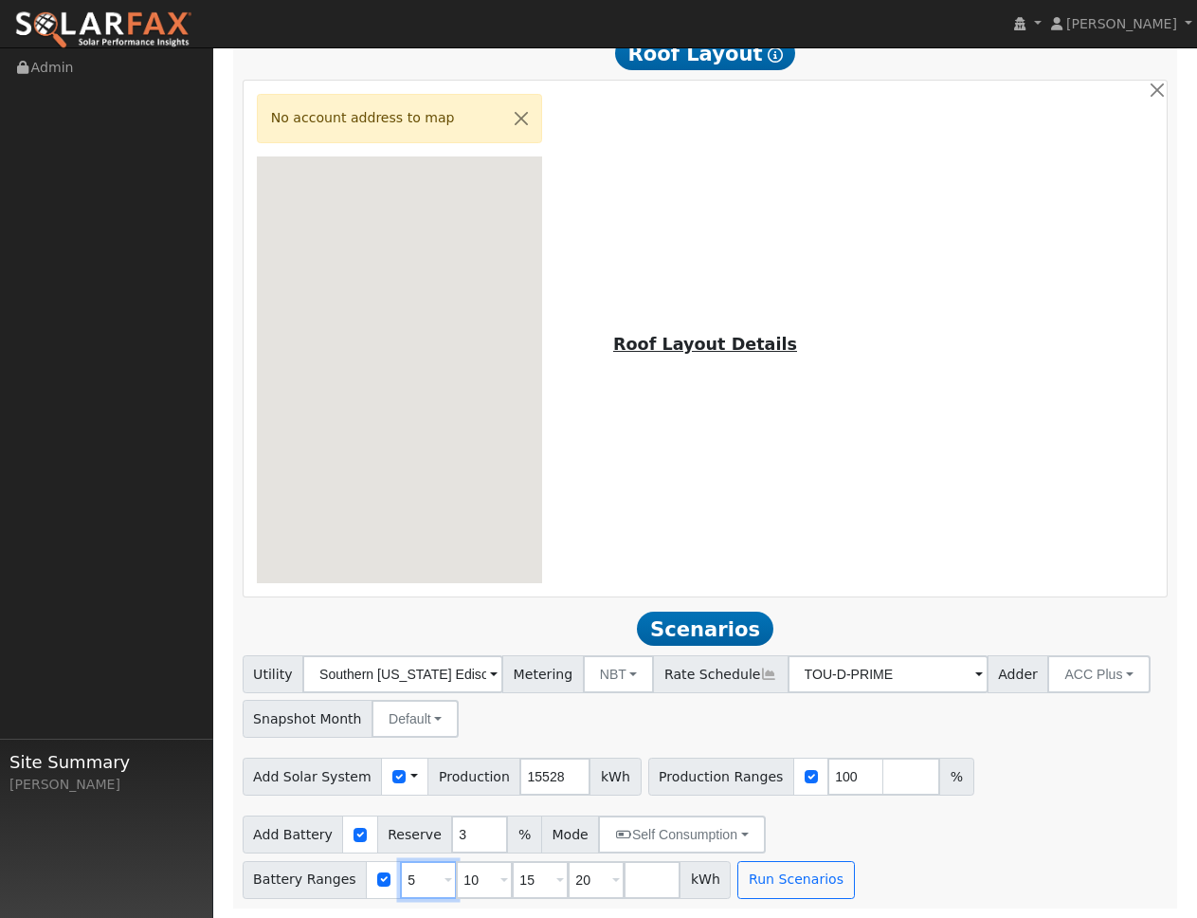
click at [415, 873] on input "5" at bounding box center [428, 880] width 57 height 38
type input "10"
type input "15"
type input "20"
type input "15"
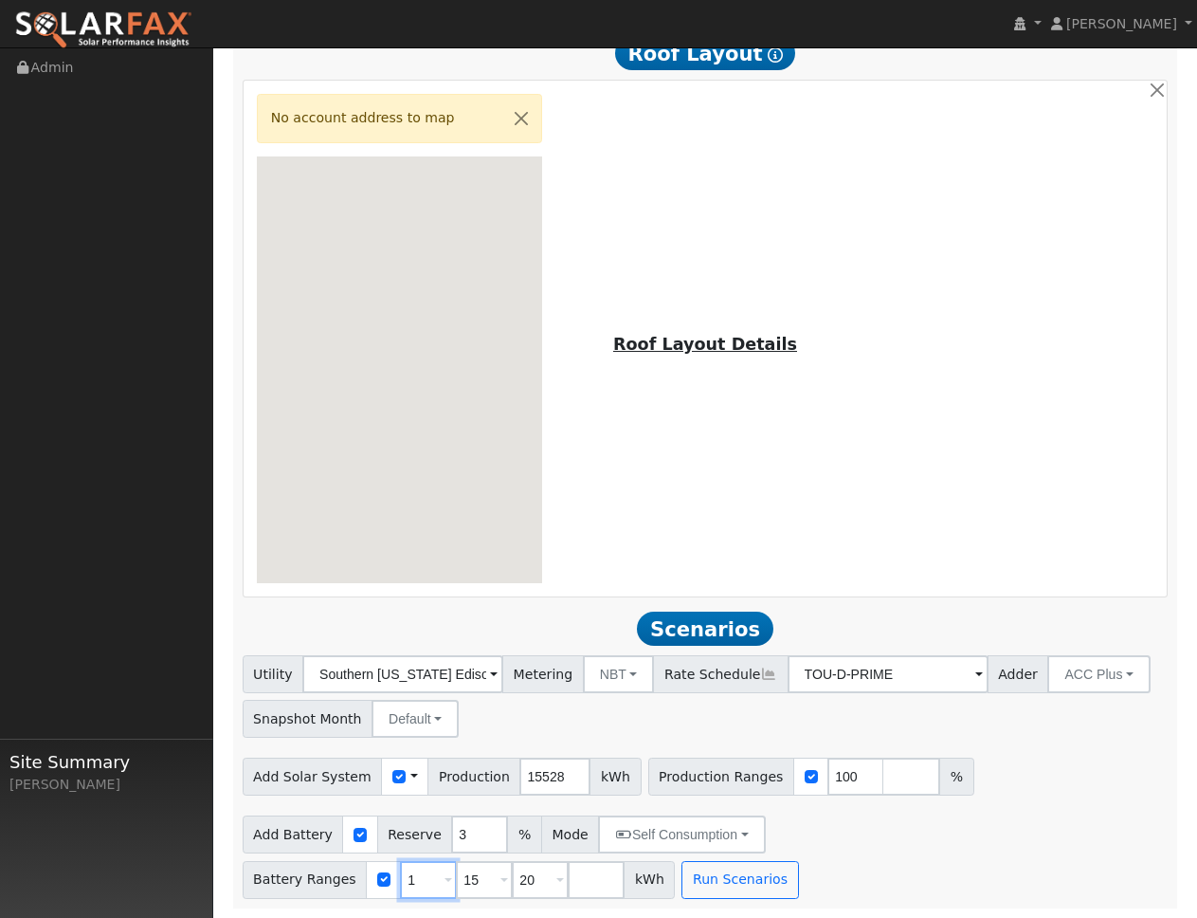
type input "20"
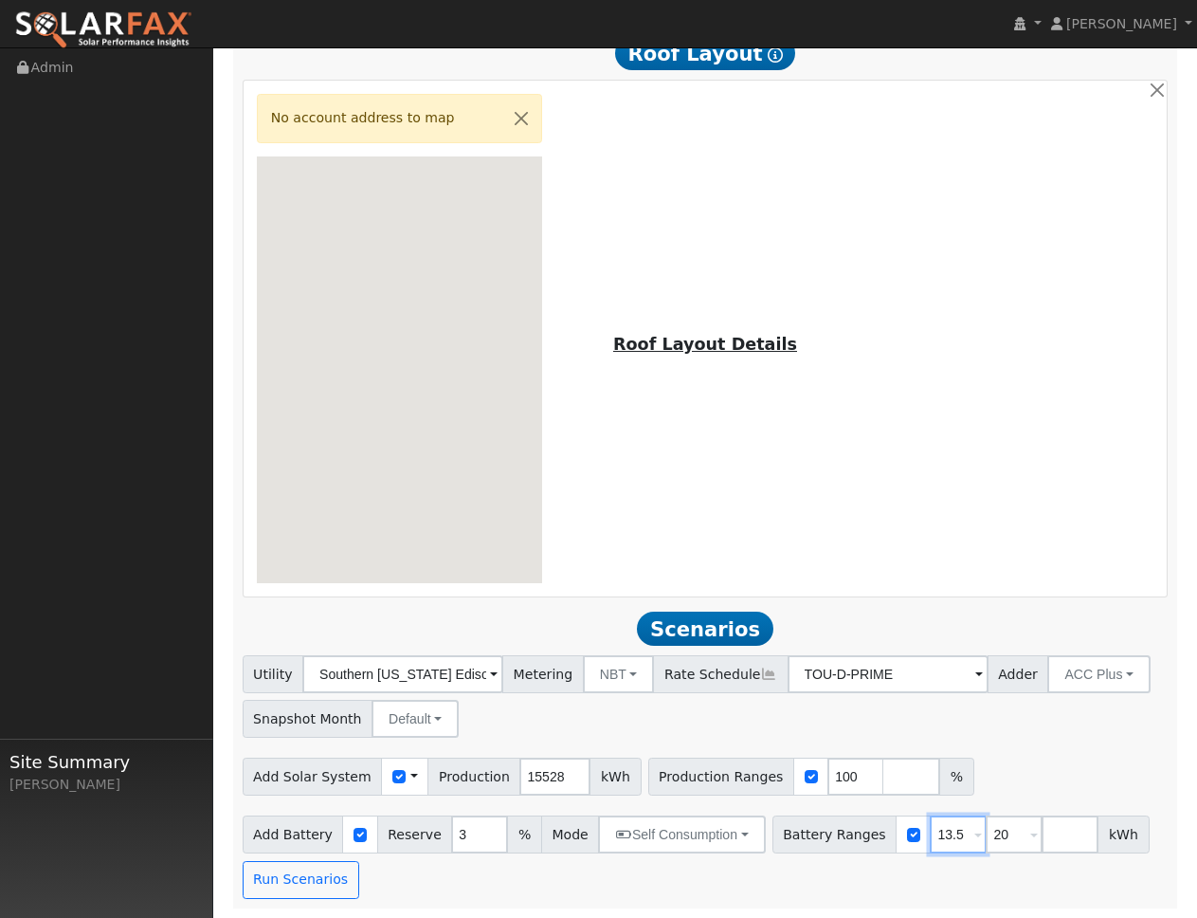
type input "13.5"
click at [993, 833] on input "20" at bounding box center [1014, 834] width 57 height 38
type input "2"
type input "27"
click at [300, 886] on button "Run Scenarios" at bounding box center [301, 880] width 117 height 38
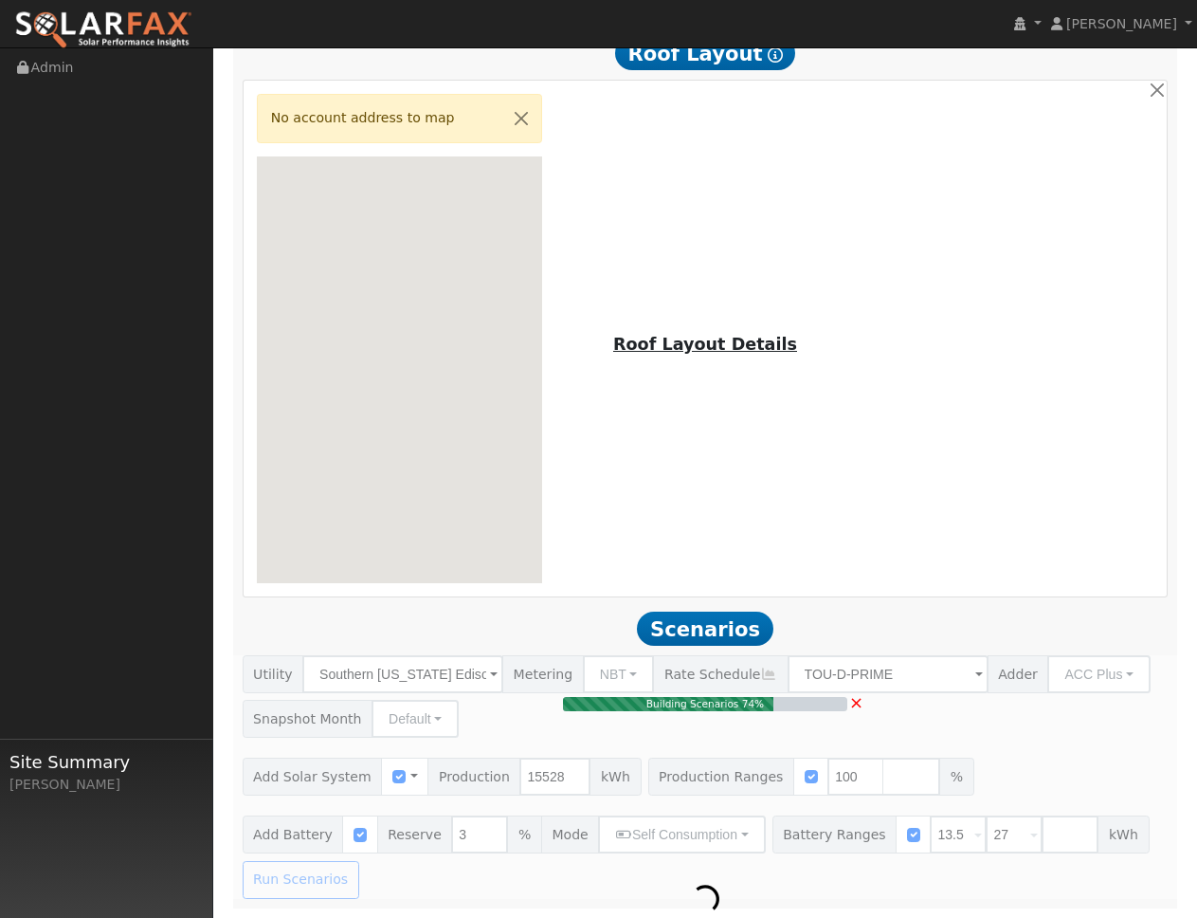
type input "10.4"
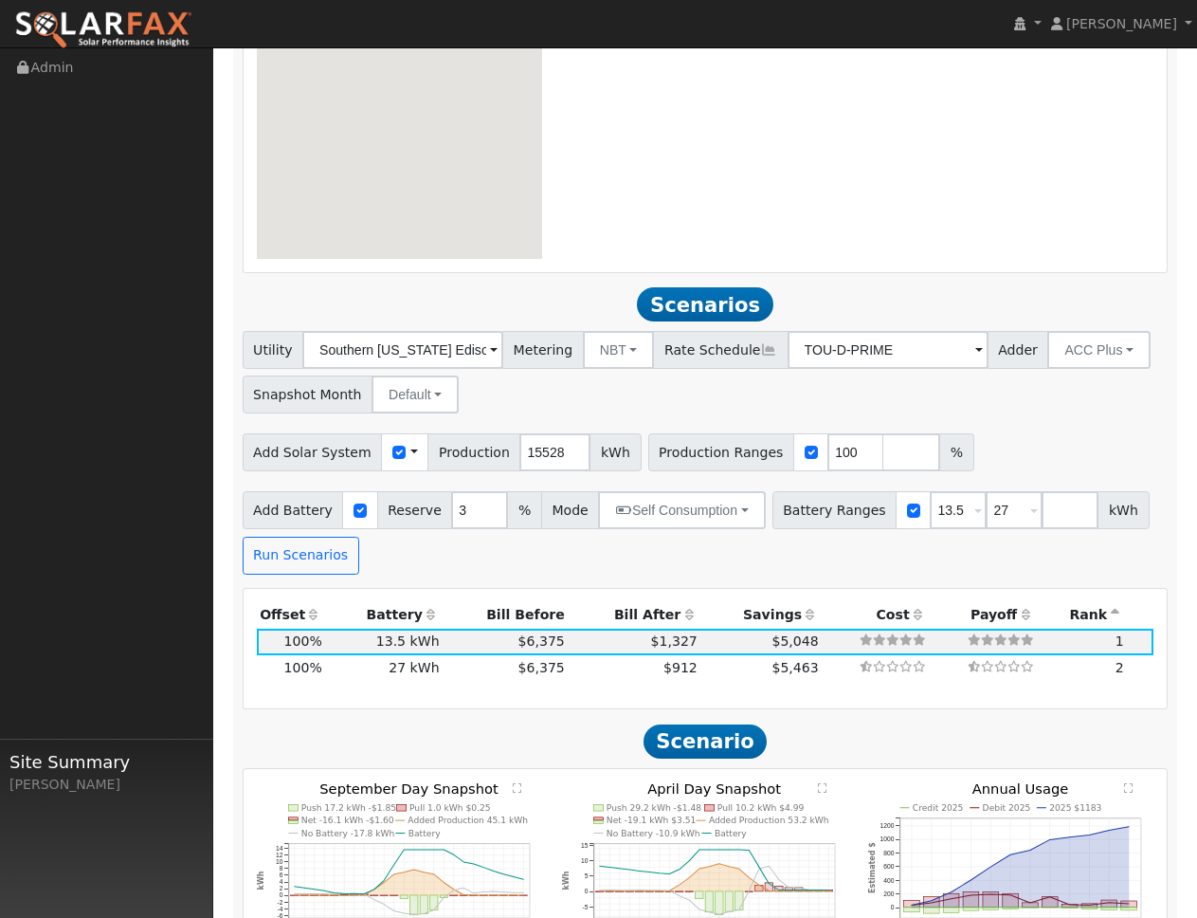
scroll to position [1642, 0]
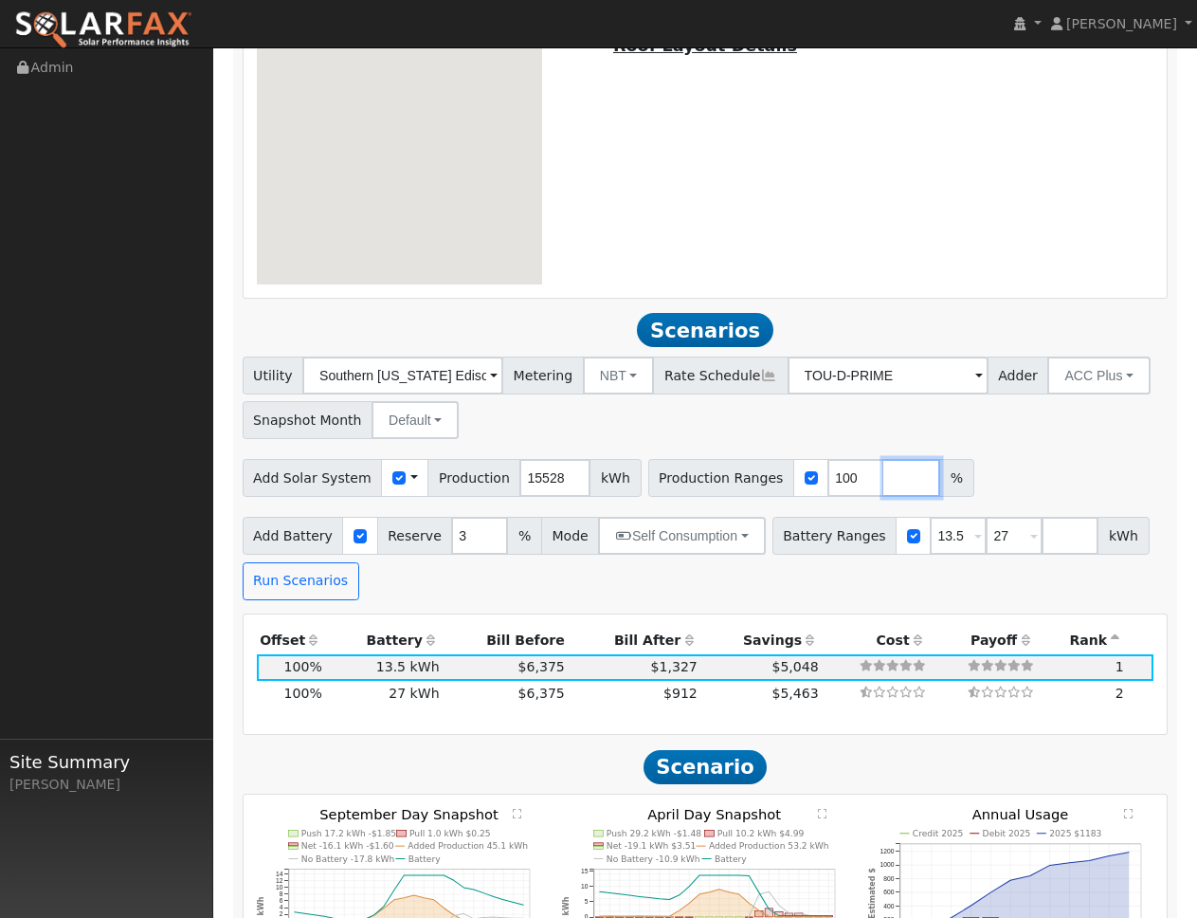
click at [887, 484] on input "number" at bounding box center [912, 478] width 57 height 38
type input "110"
click at [941, 483] on input "number" at bounding box center [968, 478] width 57 height 38
type input "120"
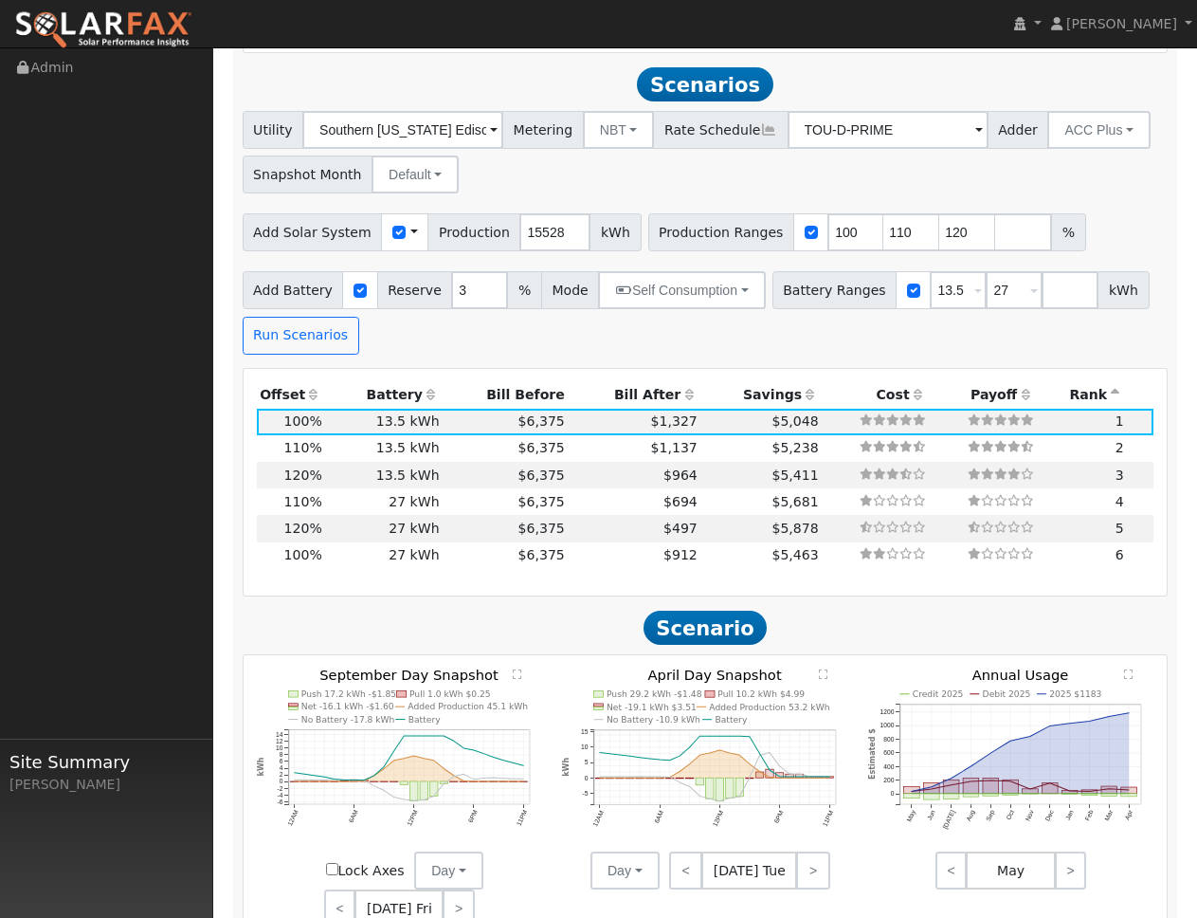
scroll to position [1900, 0]
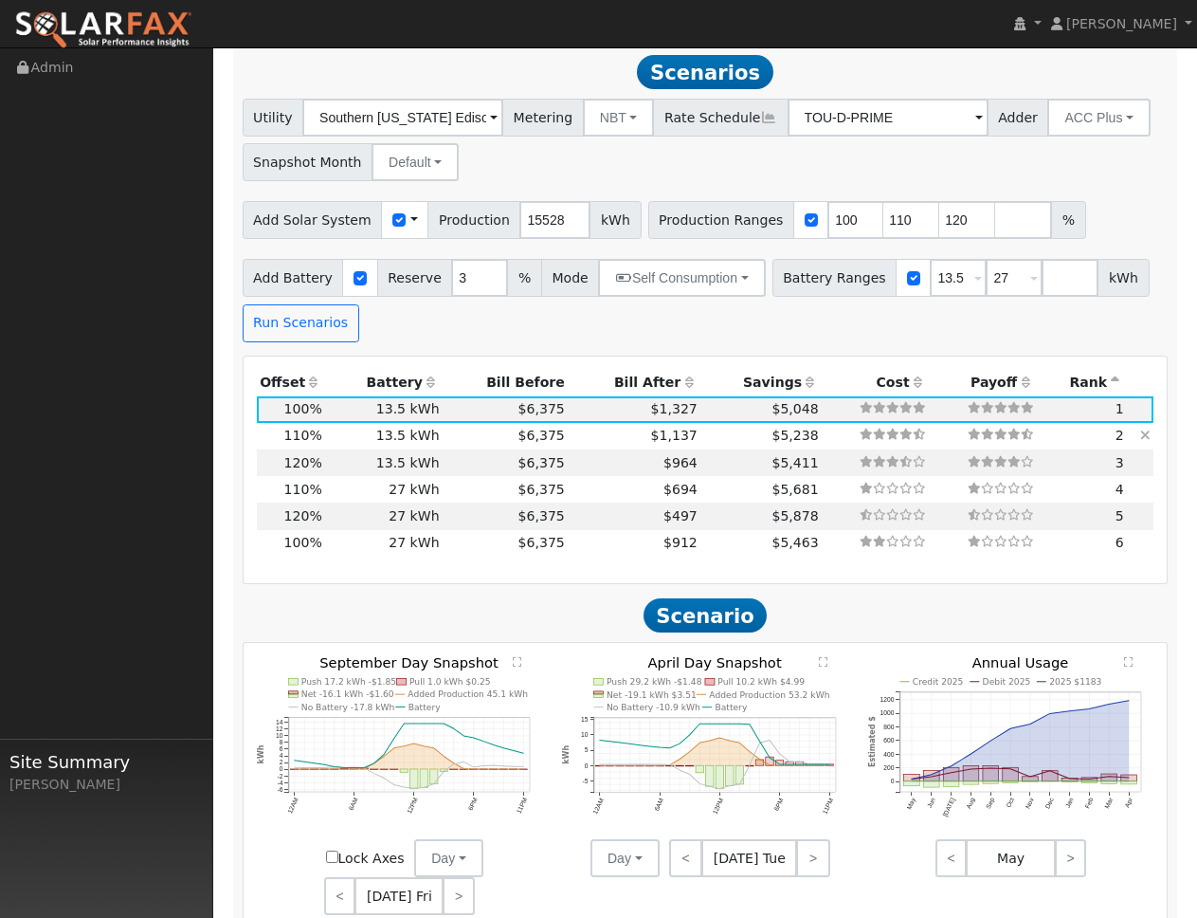
click at [628, 447] on td "$1,137" at bounding box center [634, 436] width 133 height 27
type input "11.4"
type input "$39,856"
type input "$16,817"
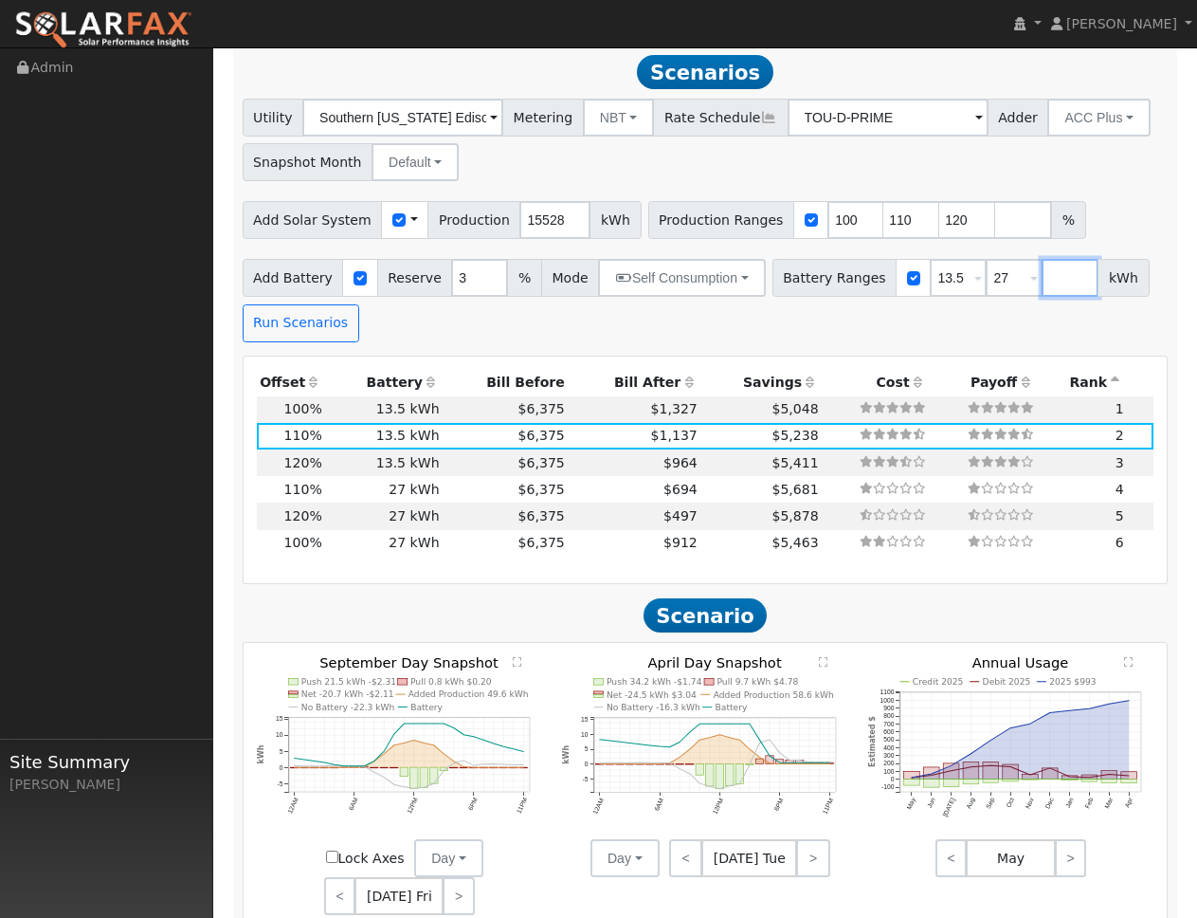
click at [1042, 270] on input "number" at bounding box center [1070, 278] width 57 height 38
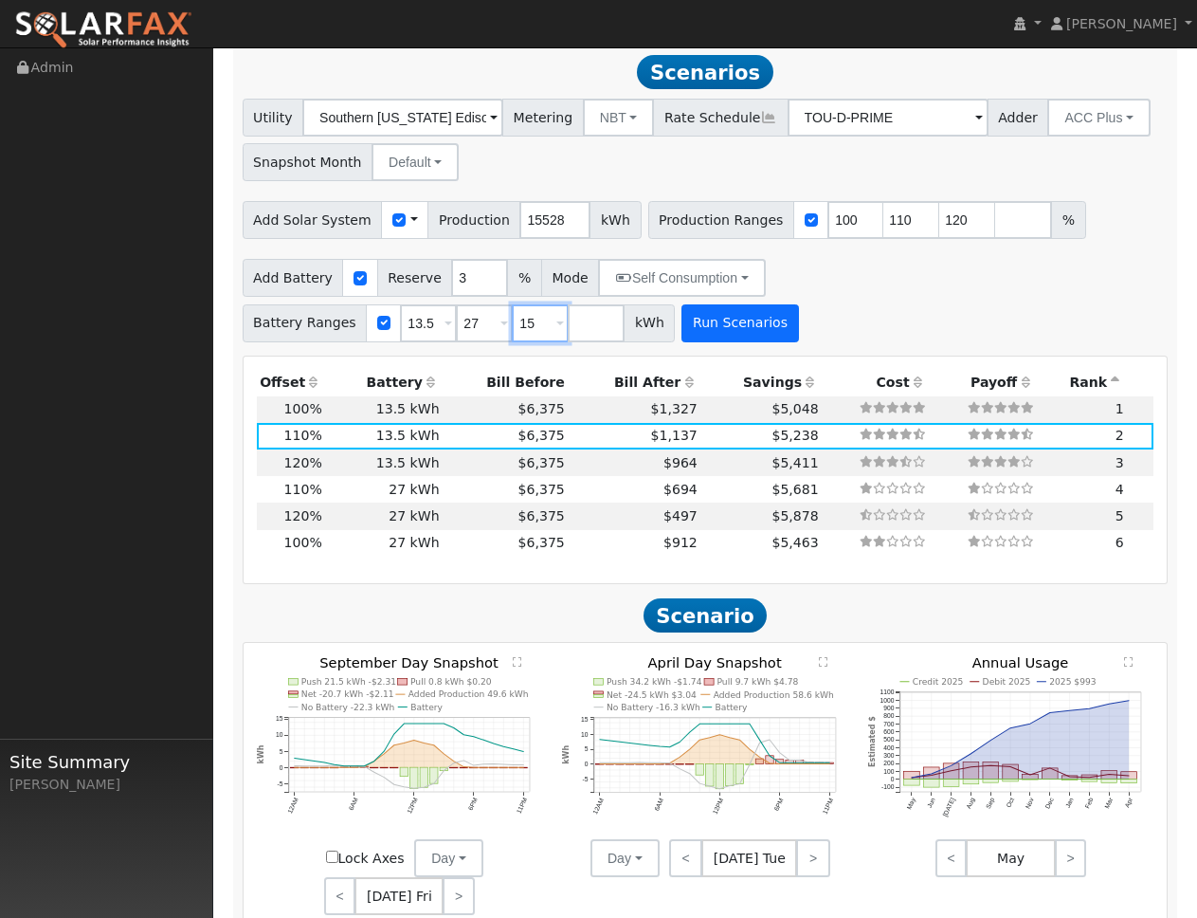
type input "15"
type input "27"
click at [738, 341] on button "Run Scenarios" at bounding box center [740, 323] width 117 height 38
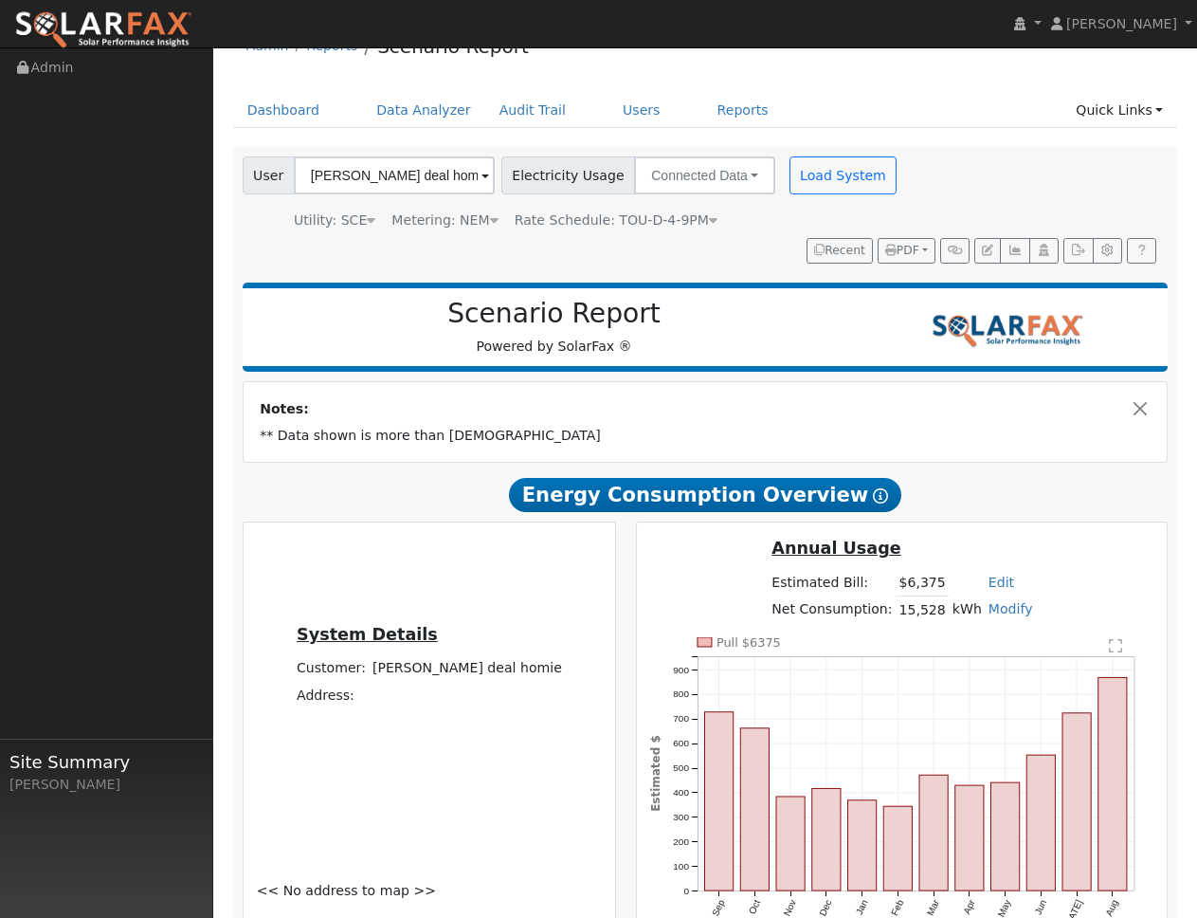
scroll to position [0, 0]
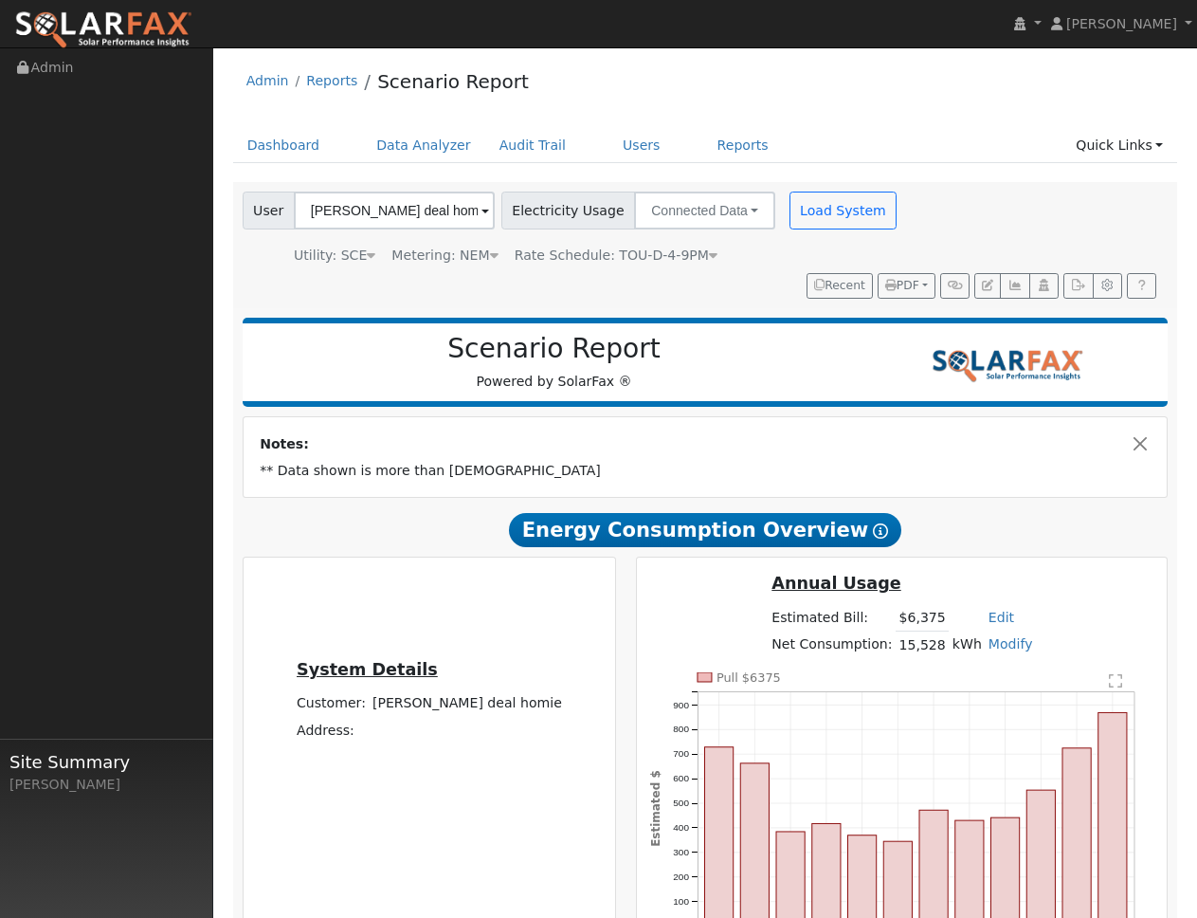
type input "10.4"
type input "$36,232"
type input "$15,730"
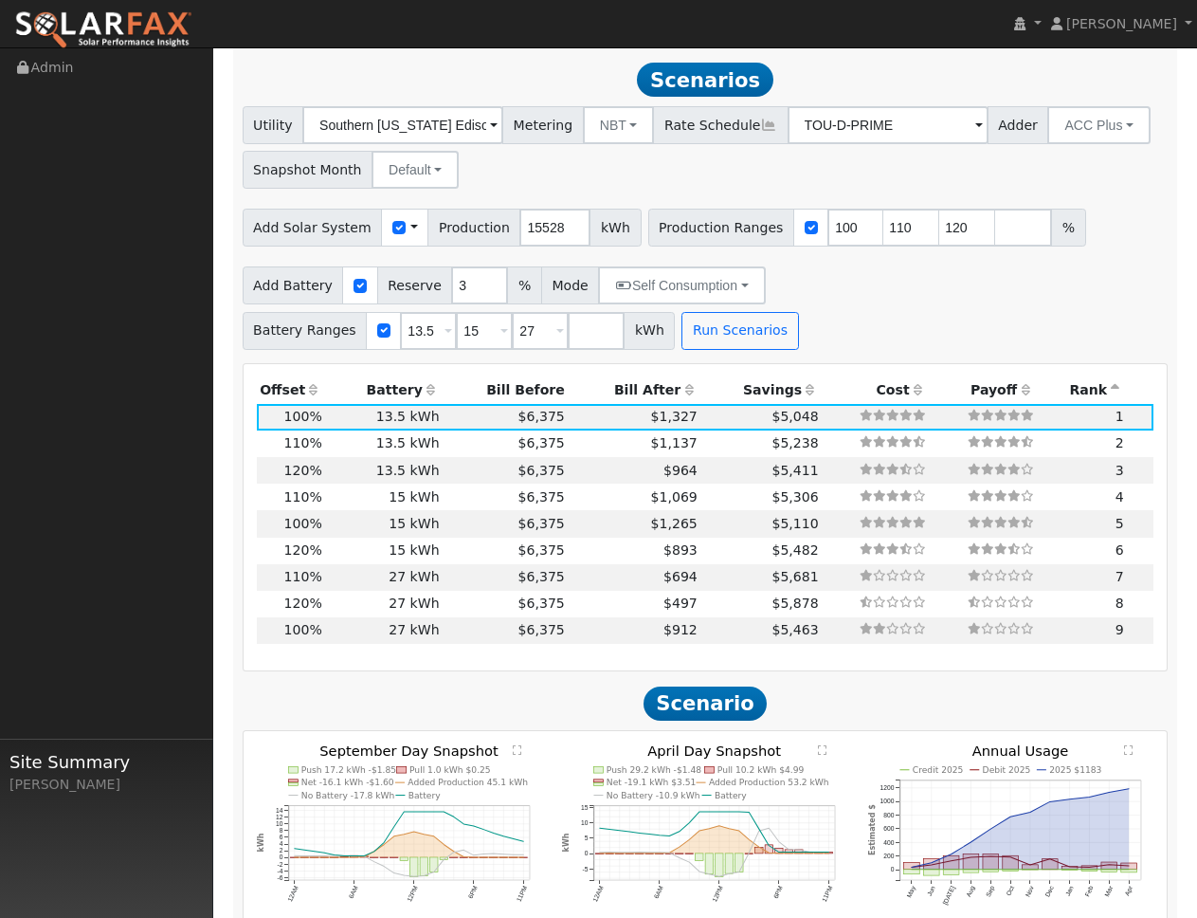
scroll to position [1900, 0]
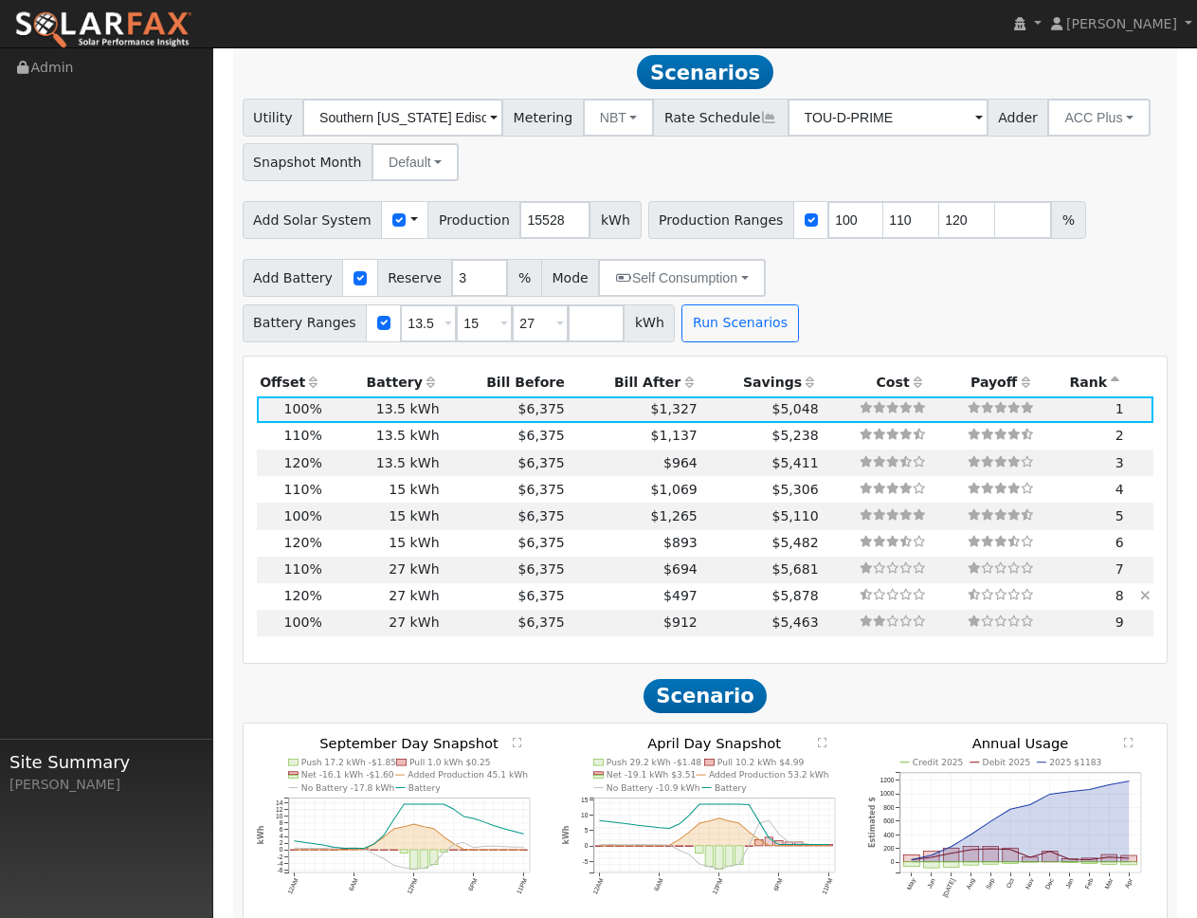
click at [647, 594] on td "$497" at bounding box center [634, 596] width 133 height 27
type input "12.4"
type input "$43,479"
type input "$32,400"
type input "$22,764"
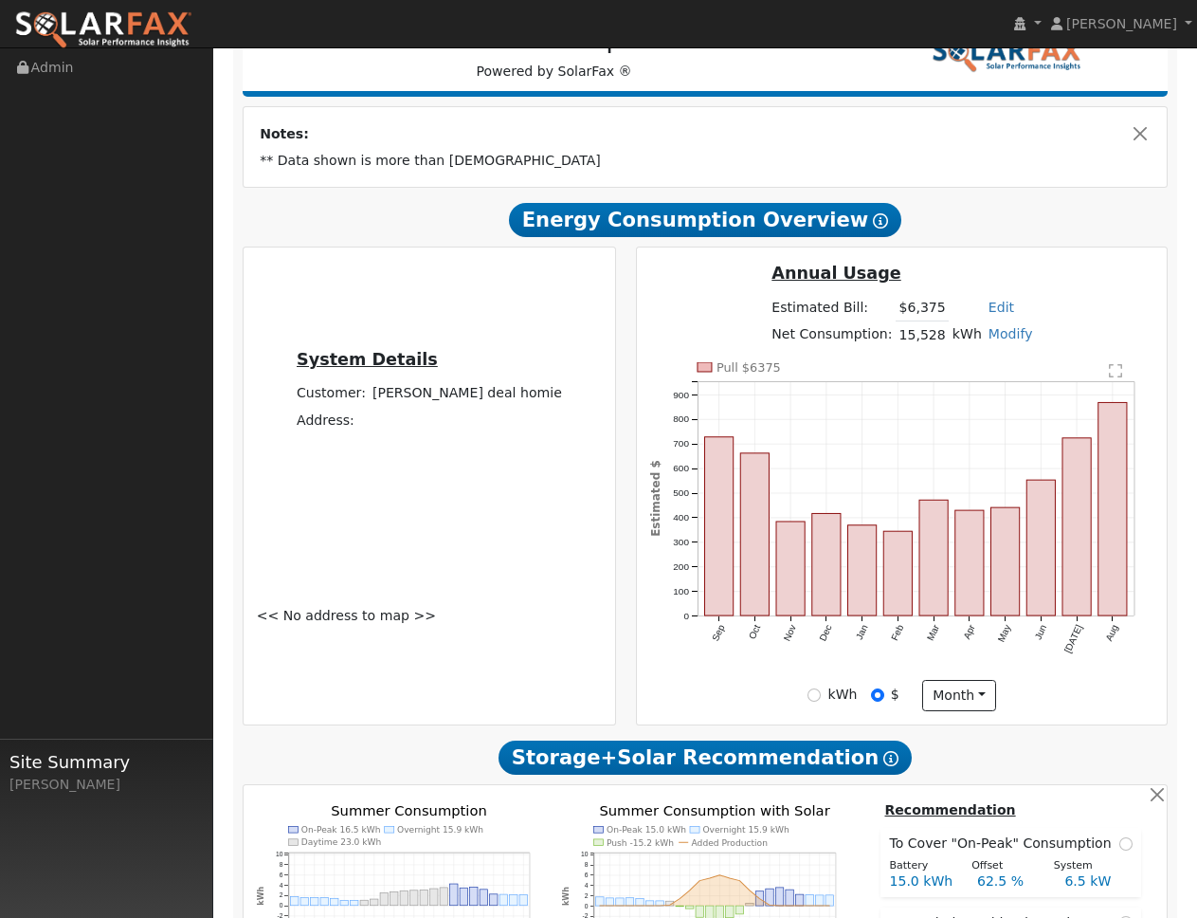
scroll to position [682, 0]
